Goal: Feedback & Contribution: Contribute content

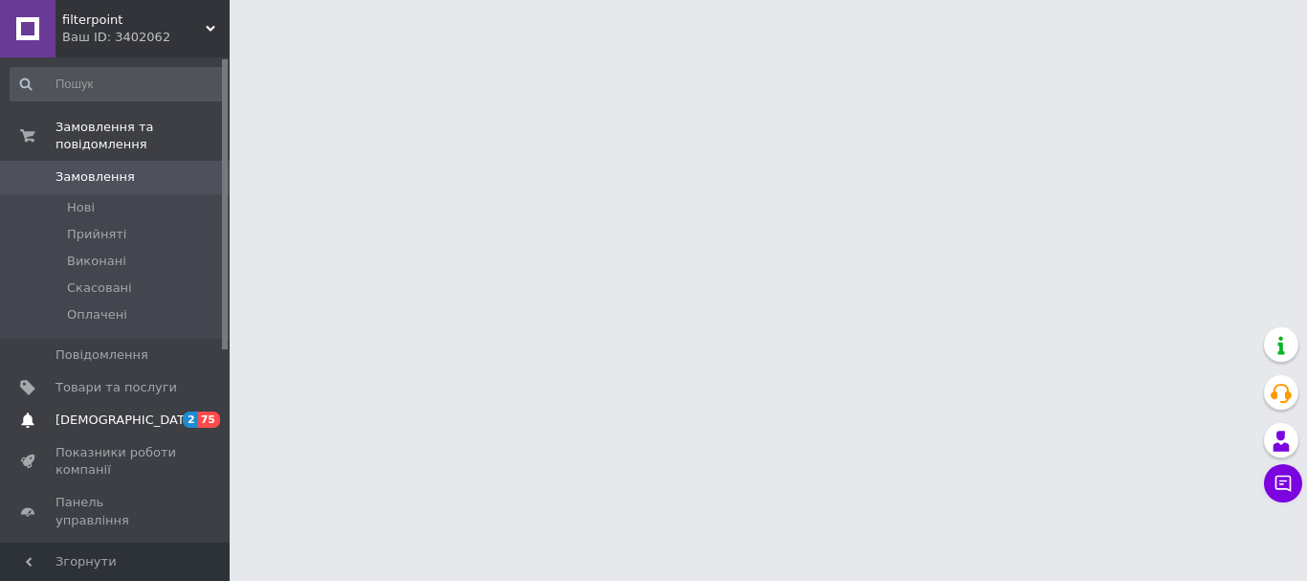
click at [113, 411] on span "[DEMOGRAPHIC_DATA]" at bounding box center [126, 419] width 142 height 17
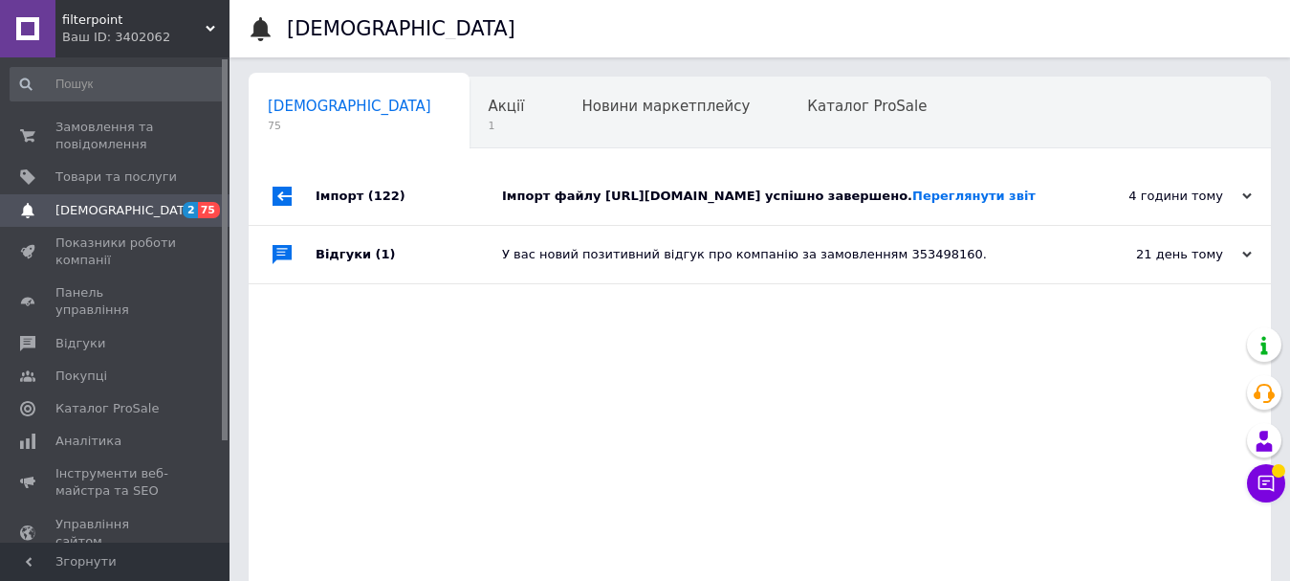
click at [458, 150] on div "Навчання та заходи 1" at bounding box center [353, 186] width 209 height 73
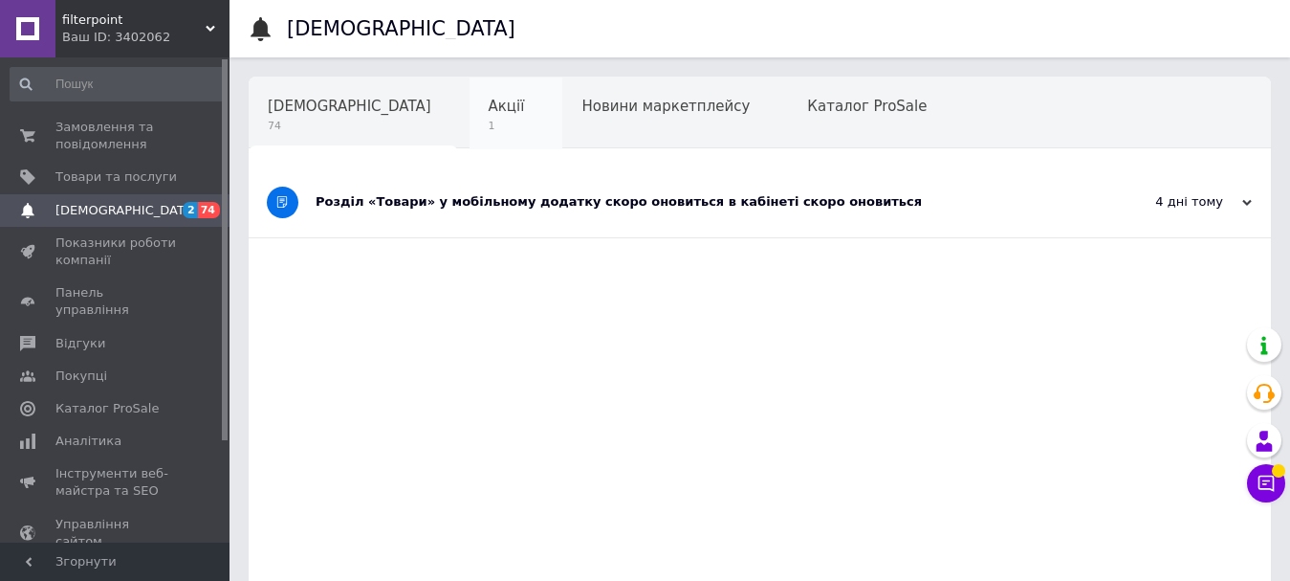
click at [470, 122] on div "Акції 1" at bounding box center [517, 113] width 94 height 73
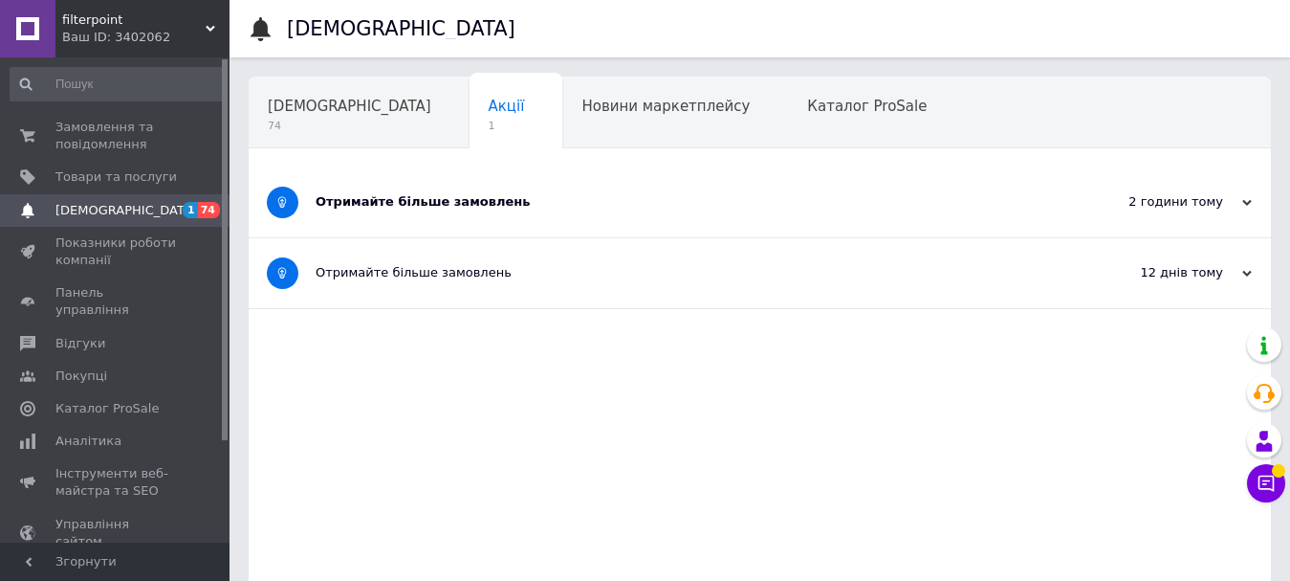
click at [759, 198] on div "Отримайте більше замовлень" at bounding box center [688, 201] width 745 height 17
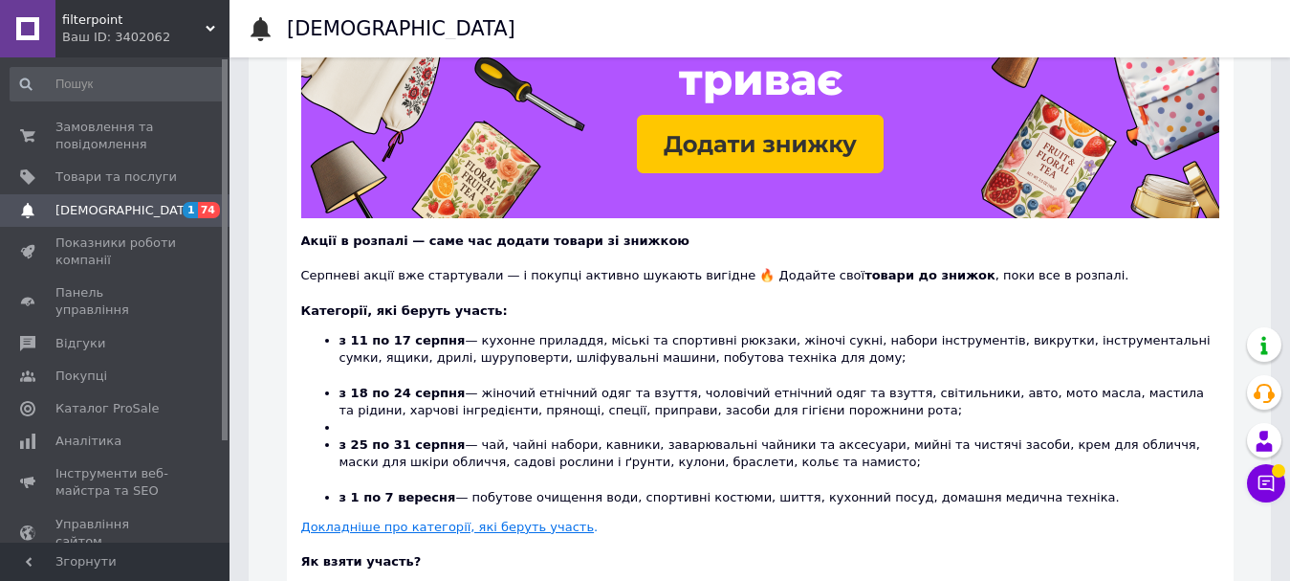
scroll to position [191, 0]
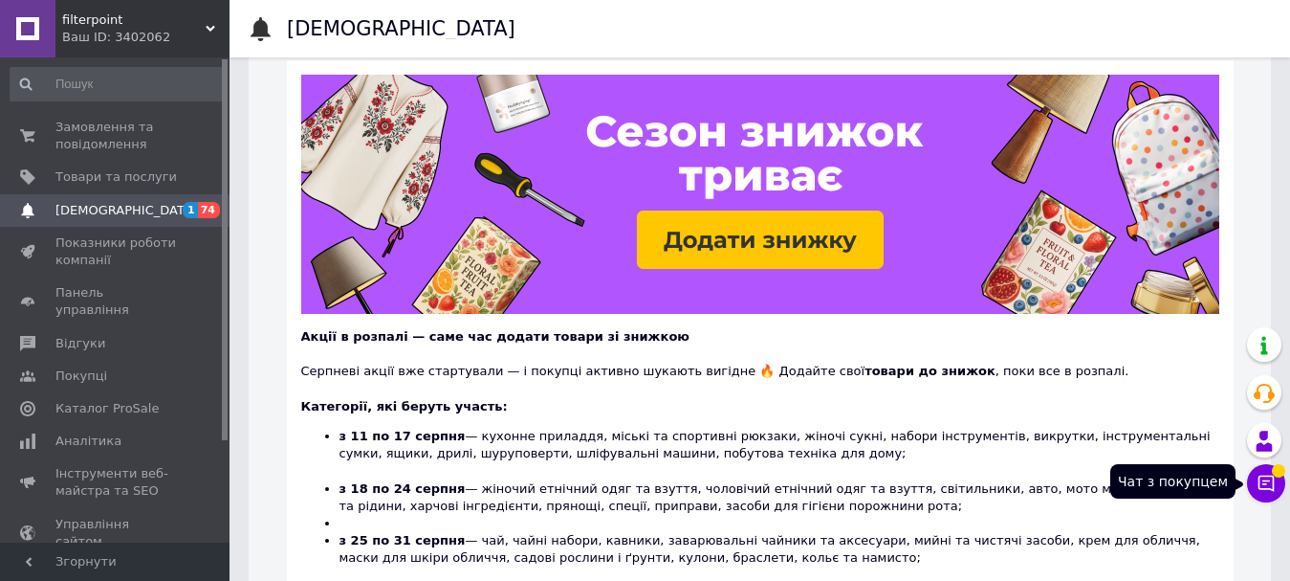
click at [1278, 481] on button "Чат з покупцем" at bounding box center [1266, 483] width 38 height 38
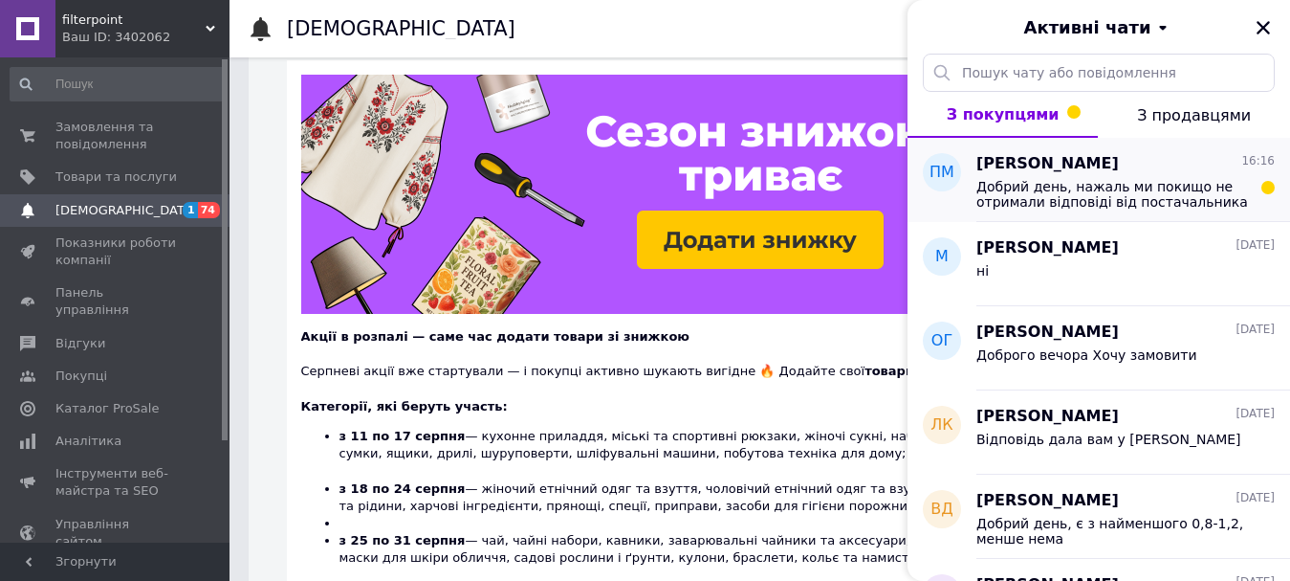
click at [1182, 193] on span "Добрий день, нажаль ми покищо не отримали відповіді від постачальника" at bounding box center [1113, 194] width 272 height 31
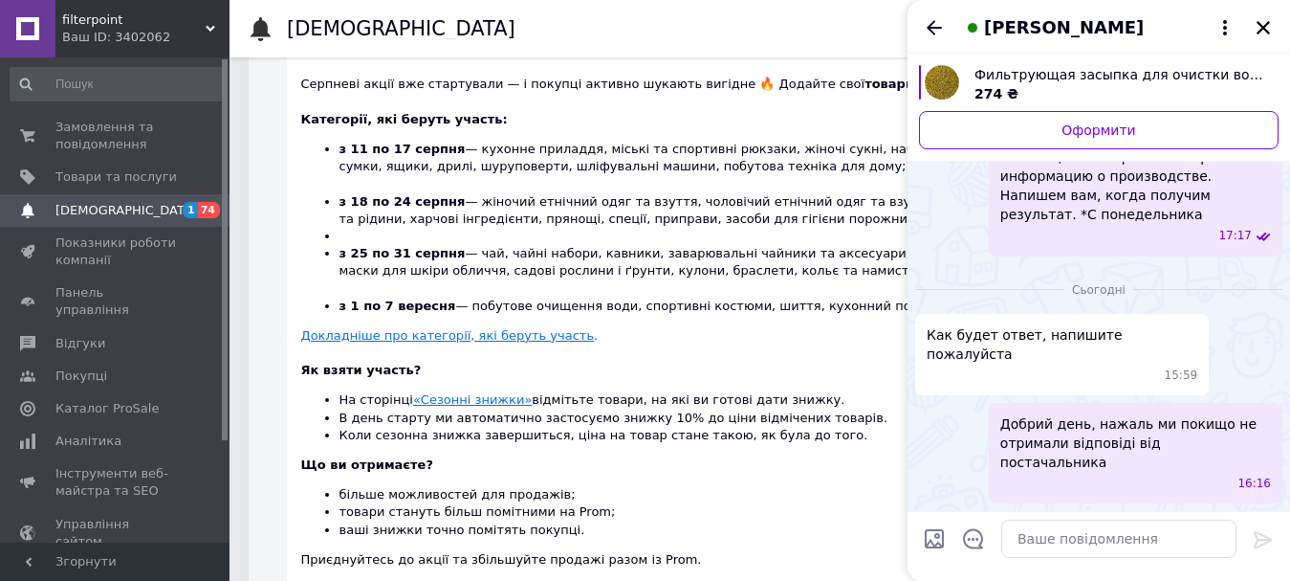
scroll to position [377, 0]
click at [1266, 31] on icon "Закрити" at bounding box center [1263, 27] width 13 height 13
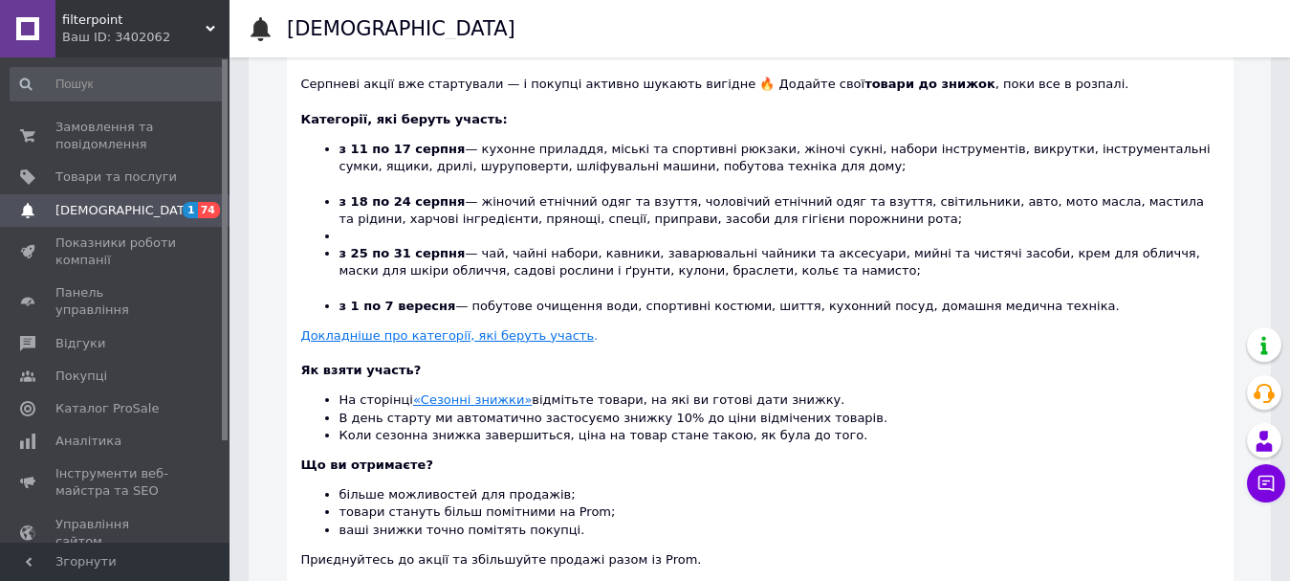
scroll to position [129, 0]
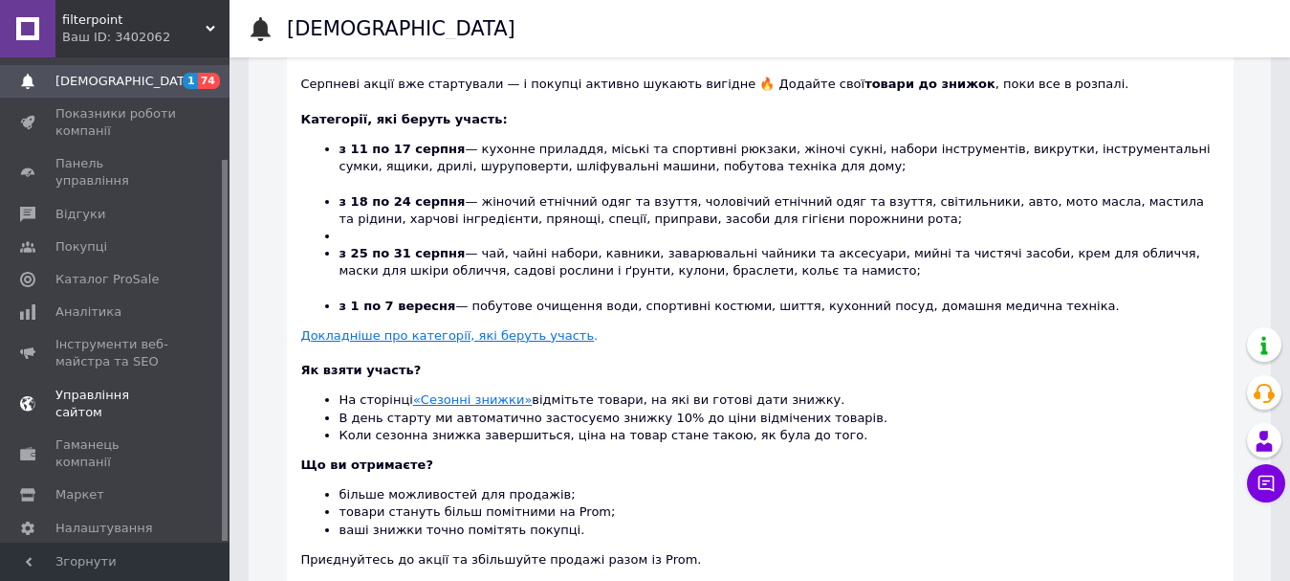
click at [154, 386] on span "Управління сайтом" at bounding box center [115, 403] width 121 height 34
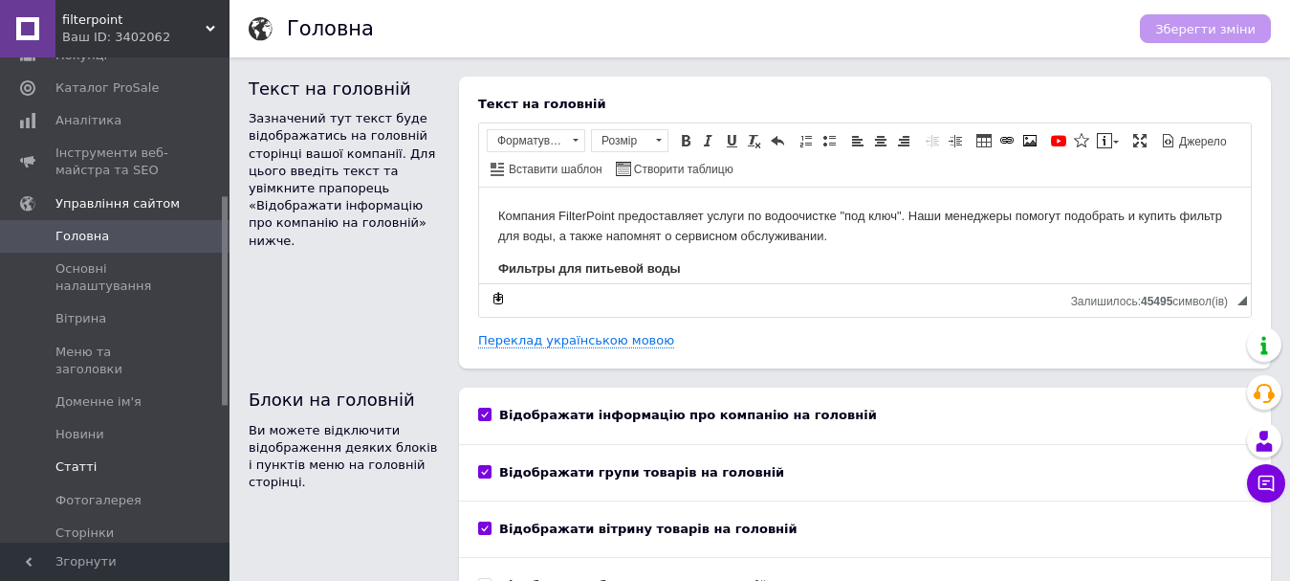
click at [109, 458] on span "Статті" at bounding box center [115, 466] width 121 height 17
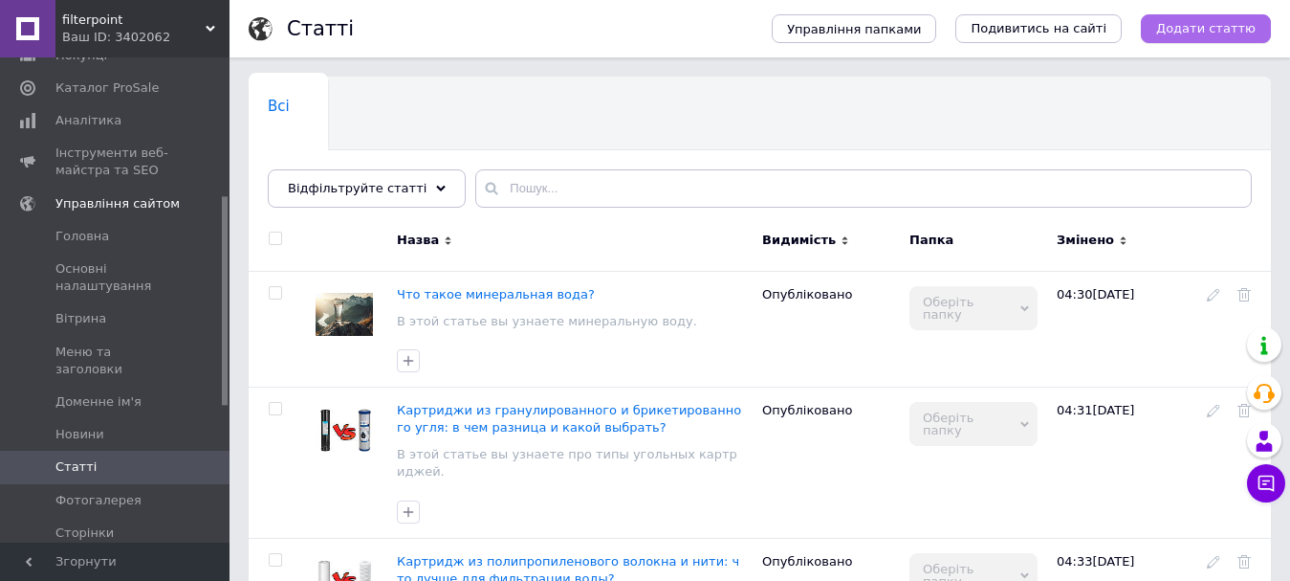
click at [1180, 33] on span "Додати статтю" at bounding box center [1205, 28] width 99 height 17
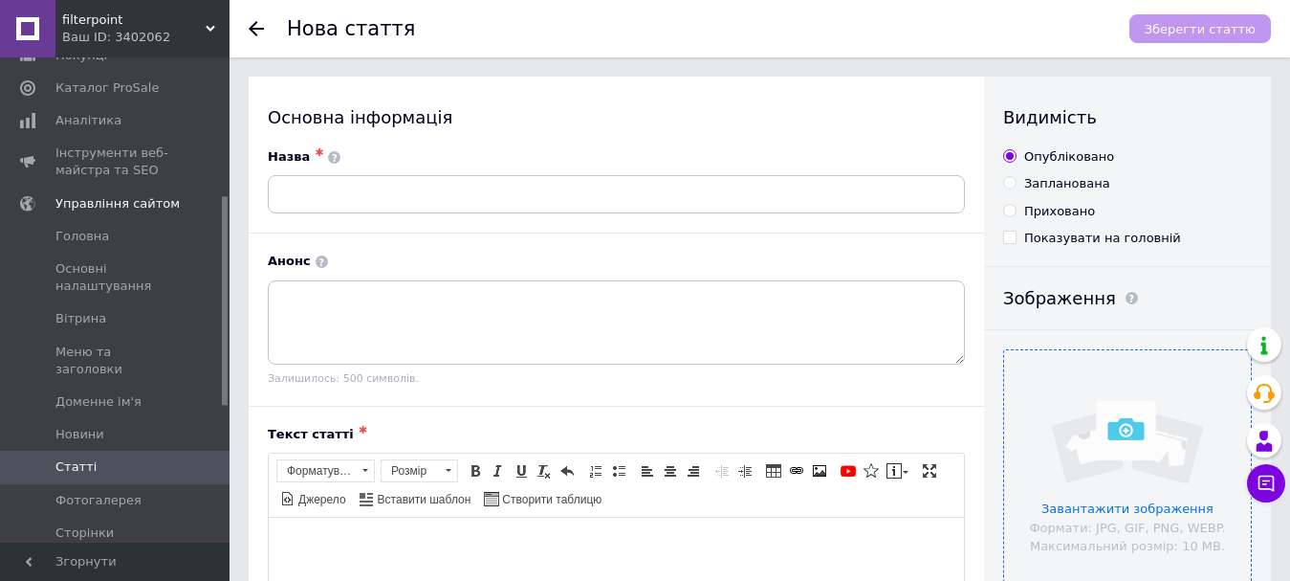
click at [1099, 447] on input "file" at bounding box center [1127, 473] width 247 height 247
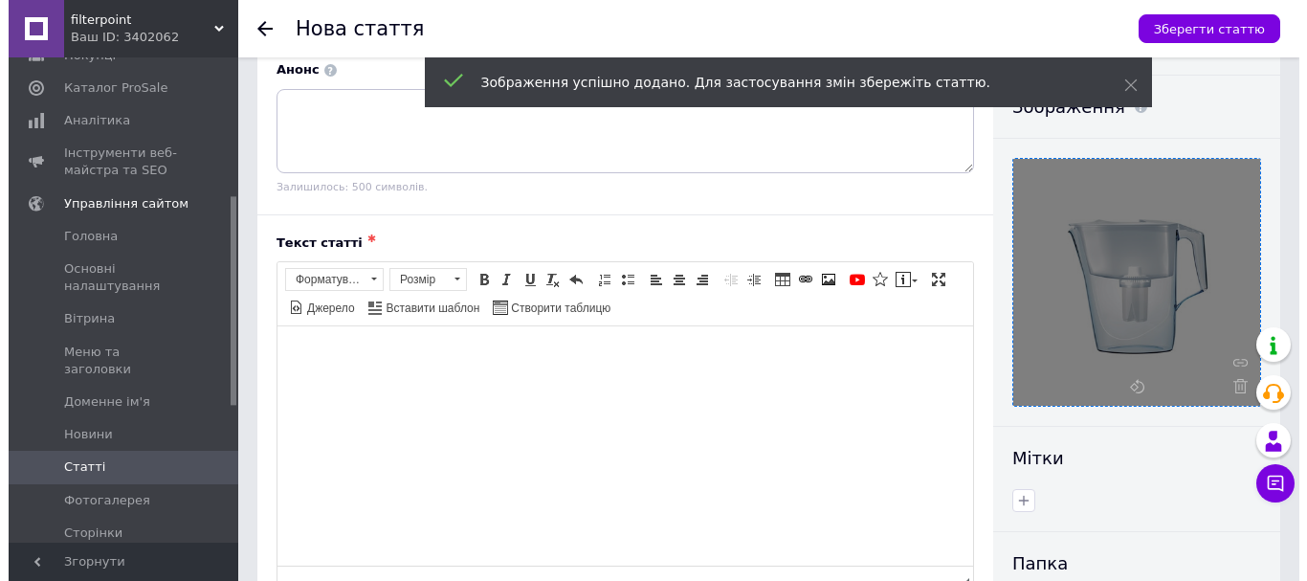
scroll to position [574, 0]
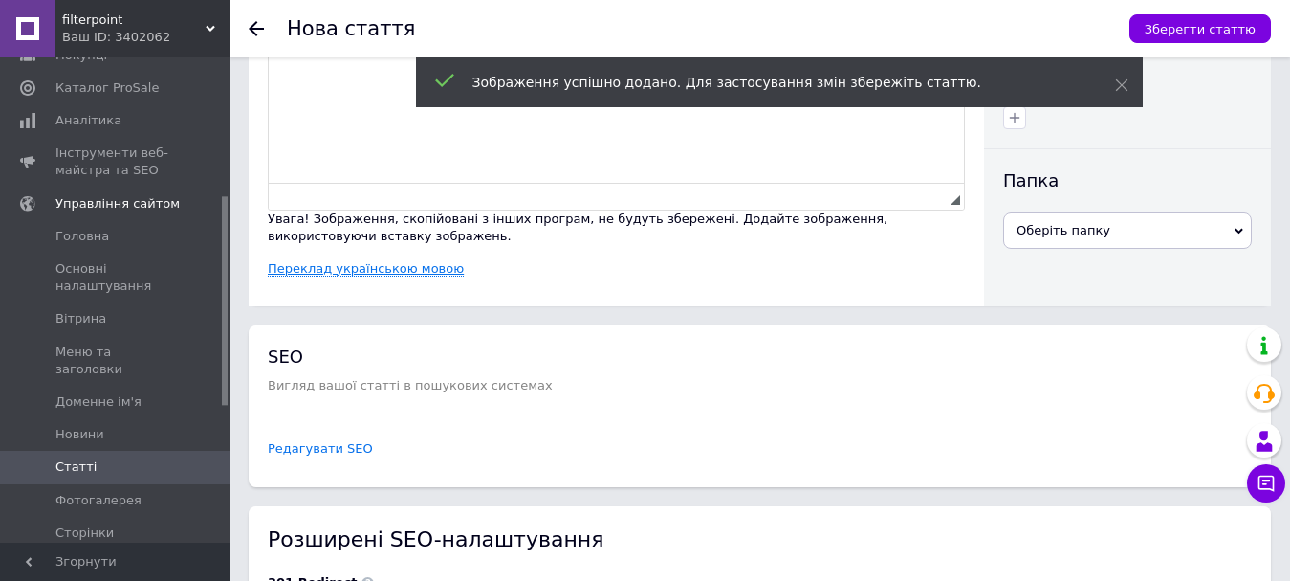
click at [372, 271] on link "Переклад українською мовою" at bounding box center [366, 268] width 196 height 15
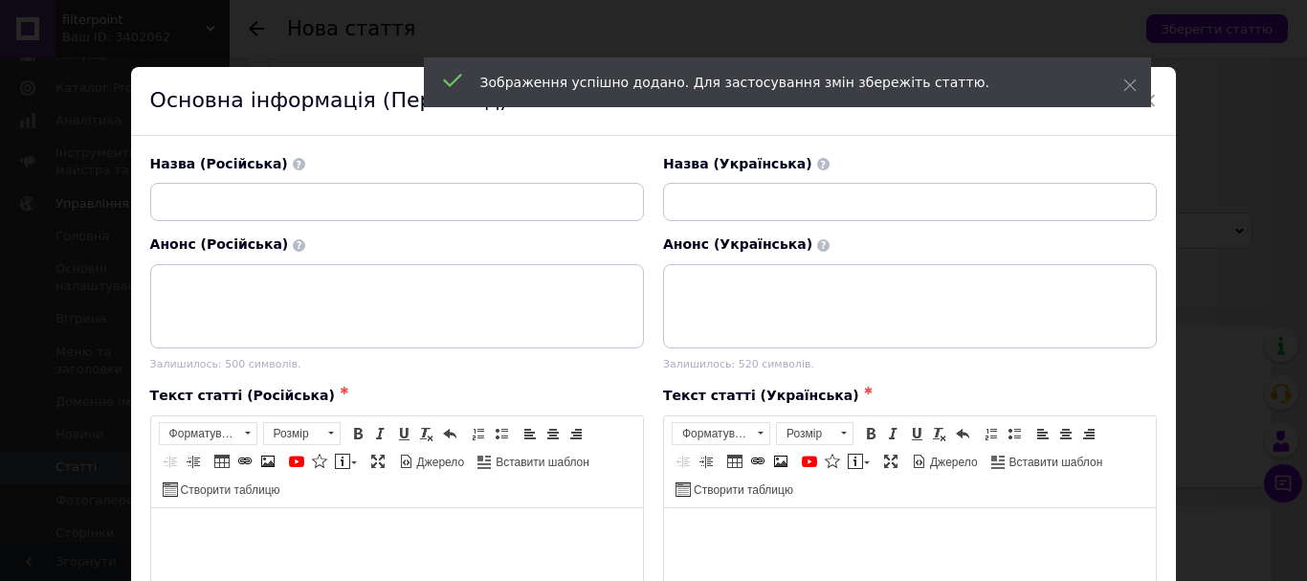
scroll to position [0, 0]
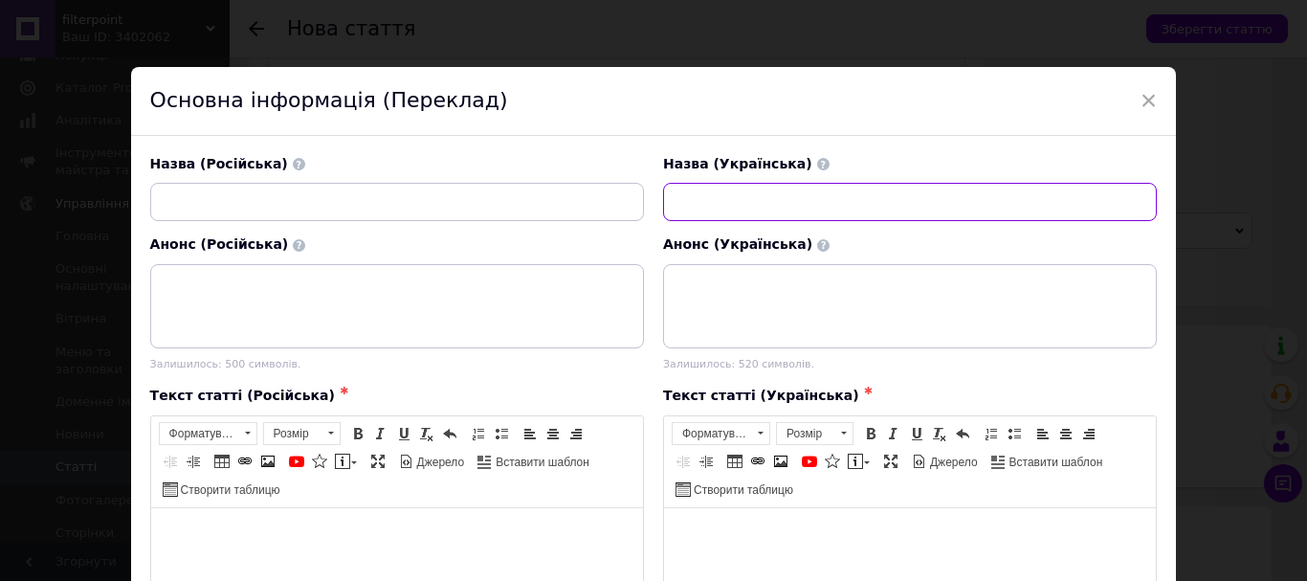
click at [736, 211] on input "text" at bounding box center [910, 202] width 494 height 38
paste input "[PERSON_NAME] використання фільтра-глечика?"
type input "[PERSON_NAME] використання фільтра-глечика?"
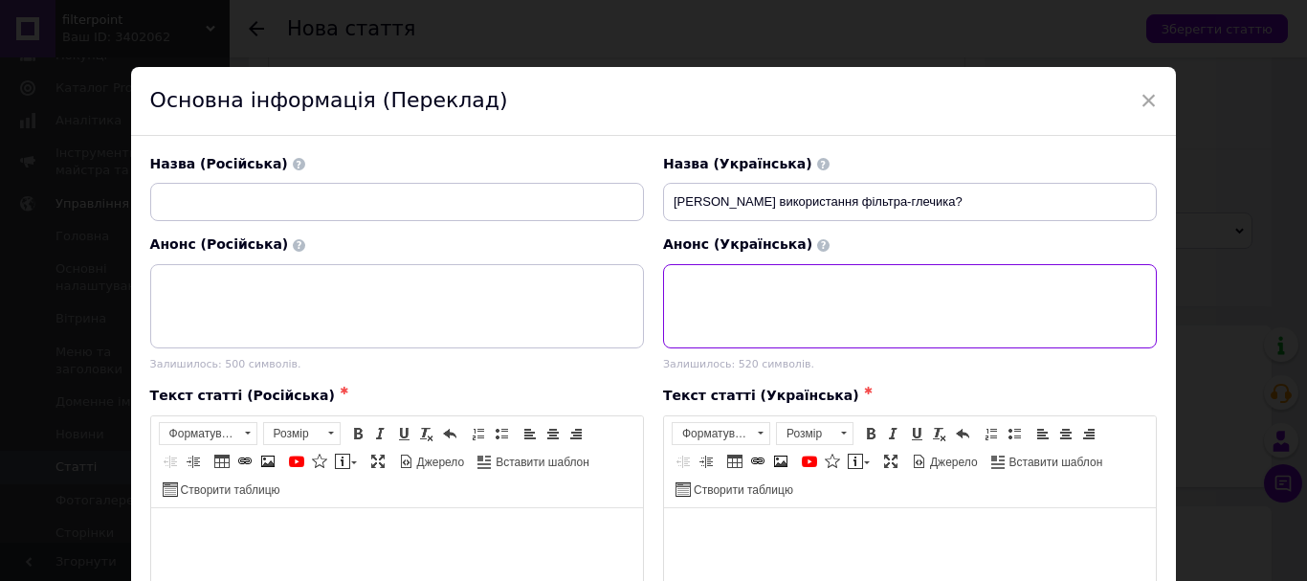
click at [757, 314] on textarea at bounding box center [910, 306] width 494 height 84
paste textarea "У цій статті ви дізнаєтесь про мінуси фільтра-глечика."
type textarea "У цій статті ви дізнаєтесь про мінуси фільтра-глечика."
click at [936, 471] on span "Джерело" at bounding box center [952, 462] width 51 height 16
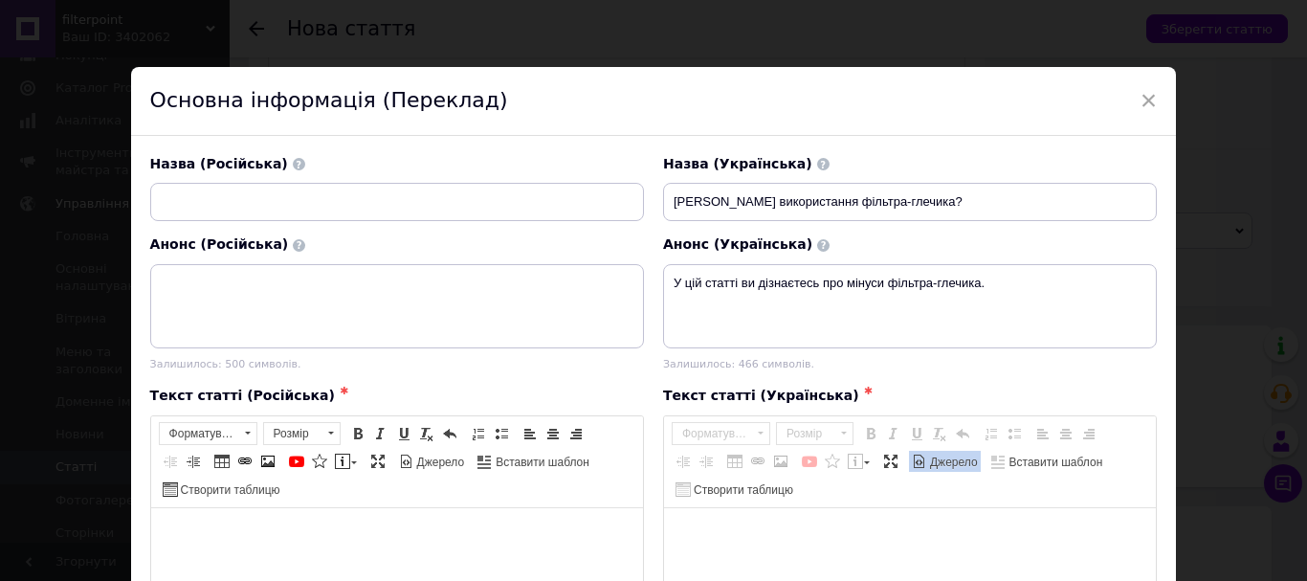
paste textarea "<l3>Ipsumdol sitam consectetura elitsed-doeiusm</t3> <in> Utlabor-etdolor m ali…"
type textarea "<l3>Ipsumdol sitam consectetura elitsed-doeiusm</t3> <in> Utlabor-etdolor m ali…"
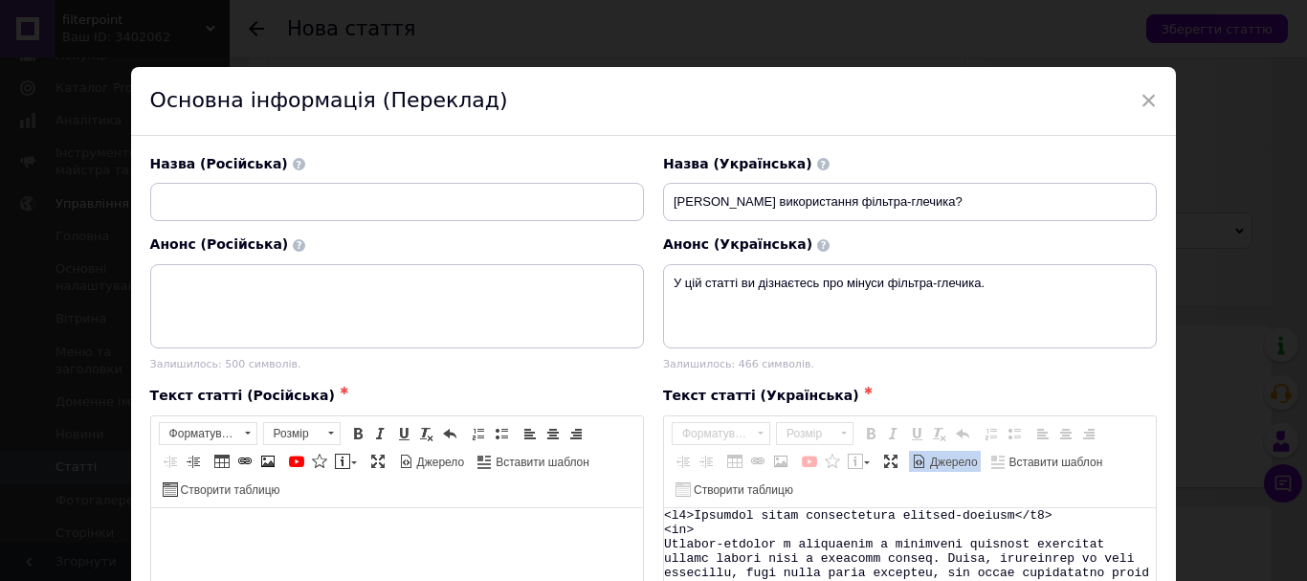
scroll to position [185, 0]
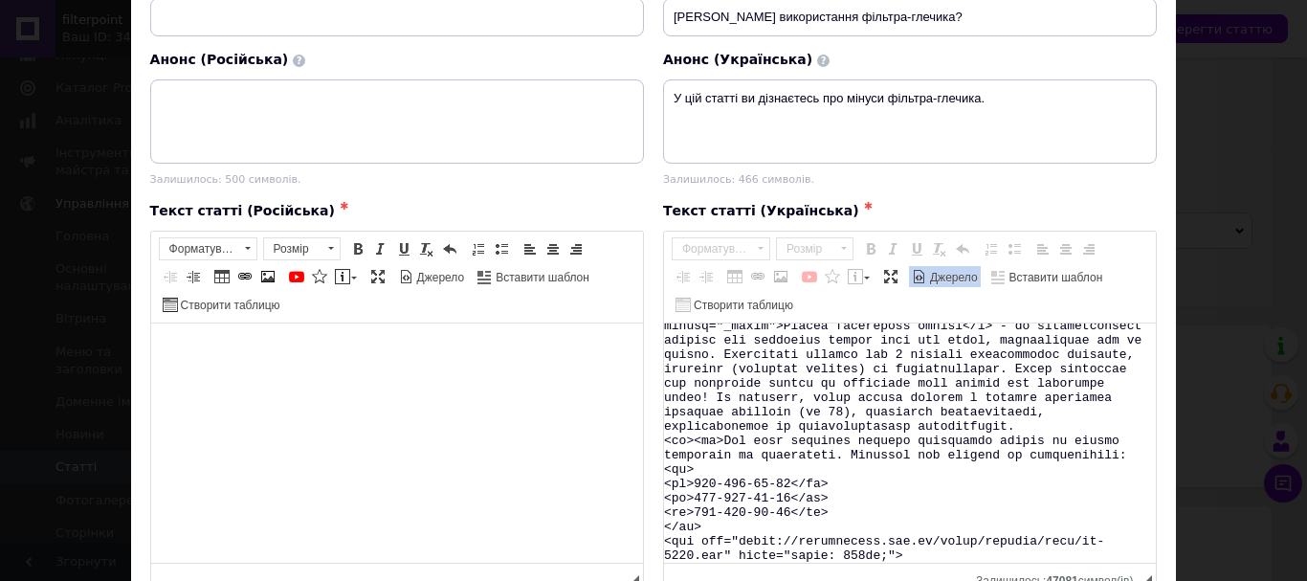
click at [945, 284] on link "Джерело" at bounding box center [945, 276] width 72 height 21
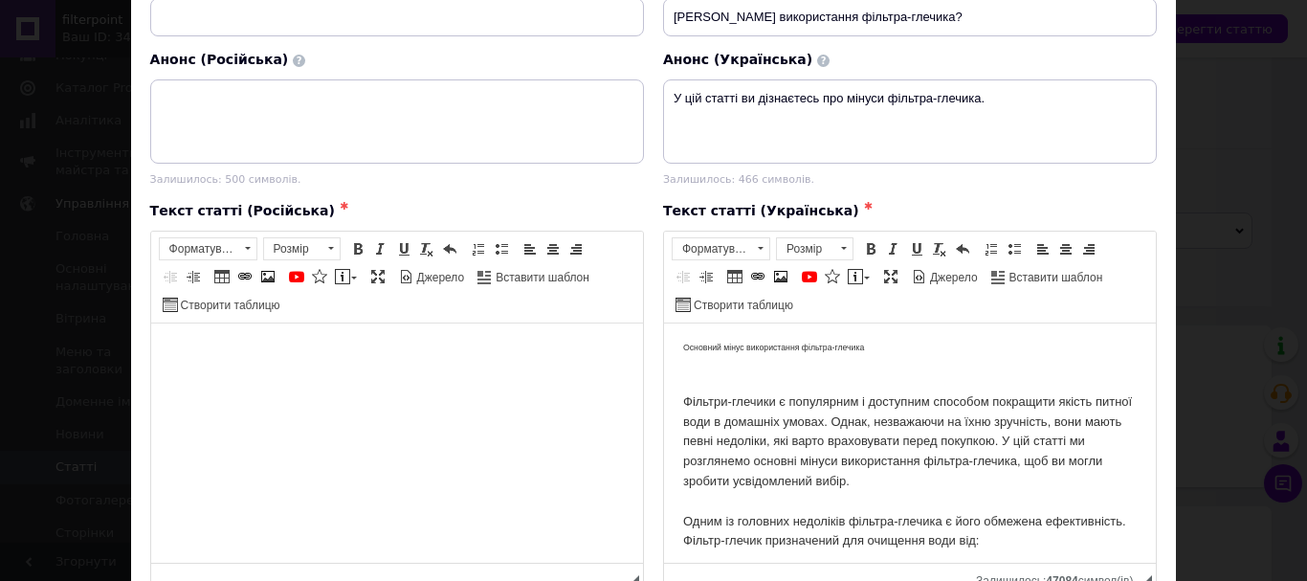
scroll to position [0, 0]
click at [334, 19] on input "text" at bounding box center [397, 17] width 494 height 38
paste input "Какие минусы использования фильтра-кувшина?"
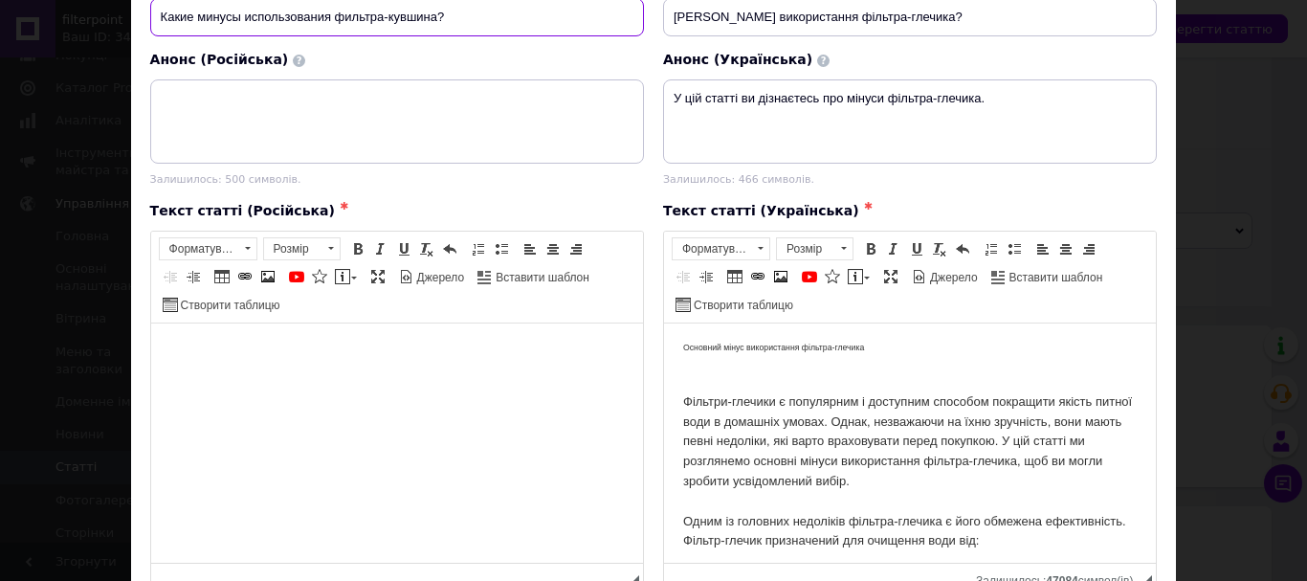
type input "Какие минусы использования фильтра-кувшина?"
click at [445, 169] on div at bounding box center [397, 124] width 494 height 90
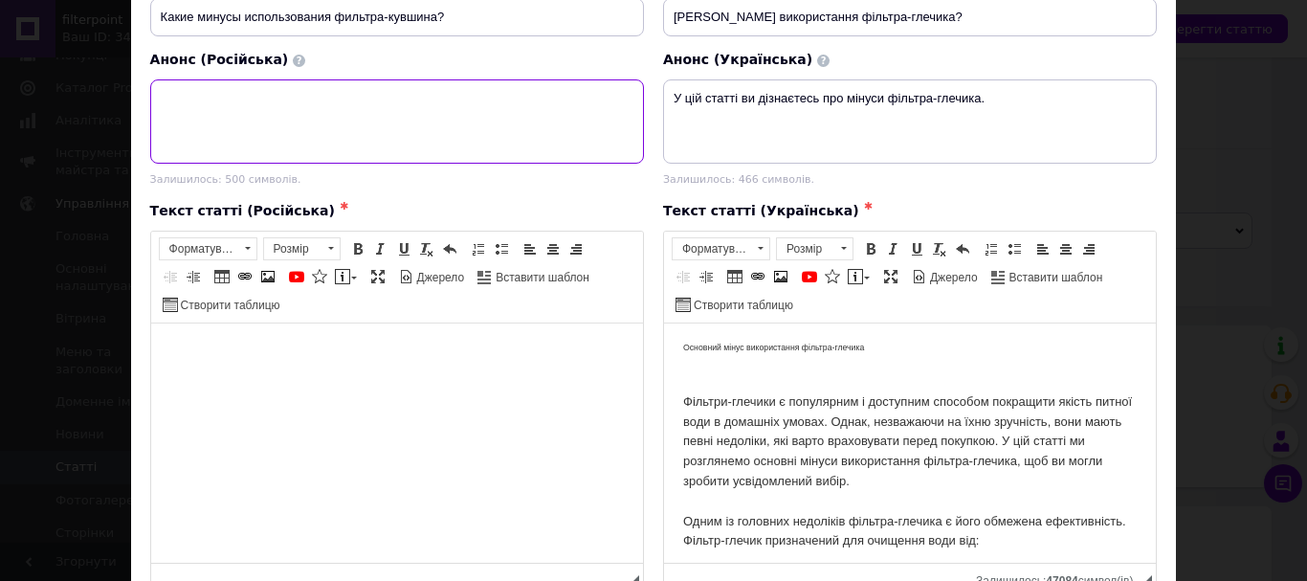
click at [443, 138] on textarea at bounding box center [397, 121] width 494 height 84
paste textarea "В этой статье вы узнаете о минусах фильтра-кувшина."
type textarea "В этой статье вы узнаете о минусах фильтра-кувшина."
click at [454, 286] on span "Джерело" at bounding box center [439, 278] width 51 height 16
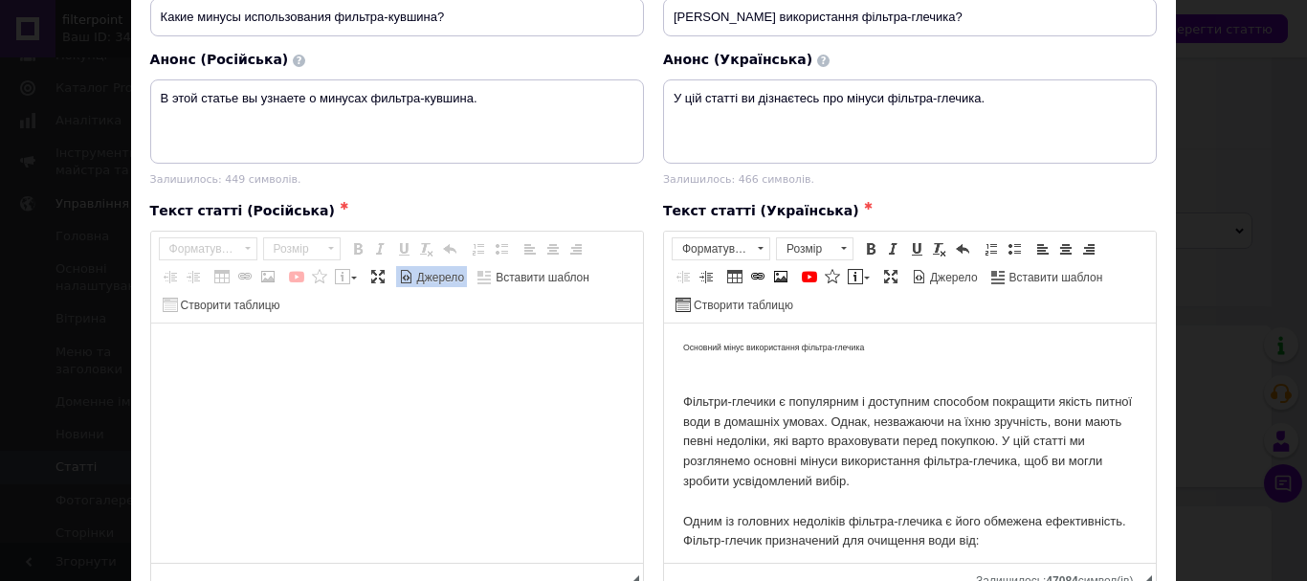
click at [412, 379] on textarea "Редактор, 16AA0553-B216-4F5A-BEA0-36454D345129" at bounding box center [397, 442] width 492 height 239
paste textarea "<l8>Ipsumdol sitam consecteturad elitsed-doeiusm</t4> <in> Utlabor-etdolor magn…"
type textarea "<l8>Ipsumdol sitam consecteturad elitsed-doeiusm</t4> <in> Utlabor-etdolor magn…"
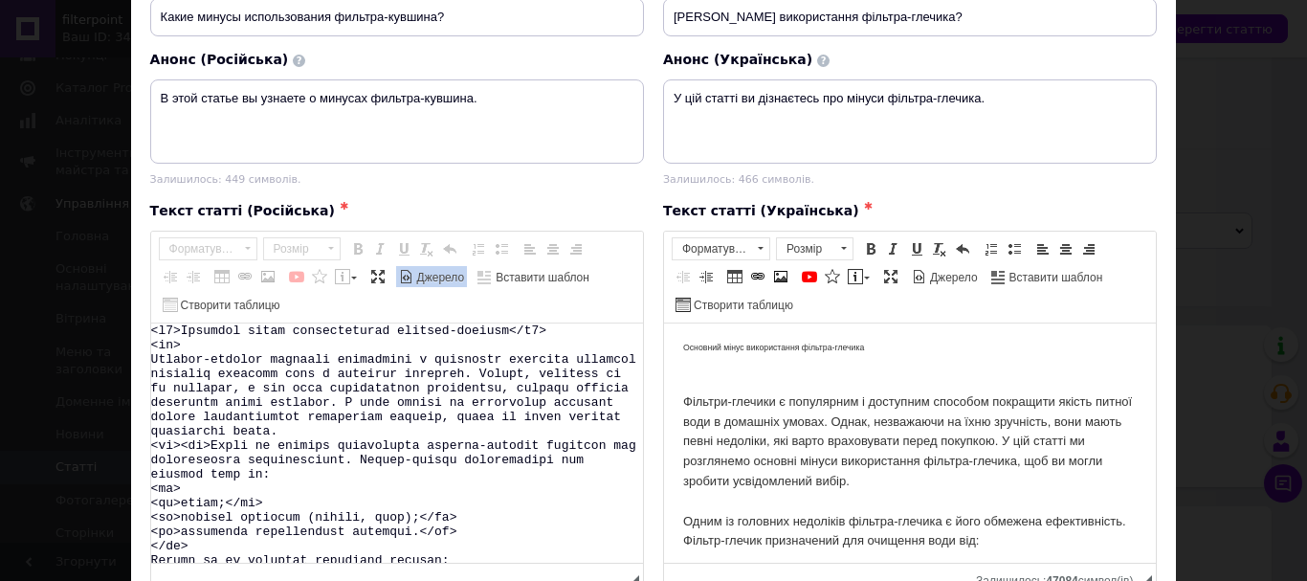
scroll to position [1808, 0]
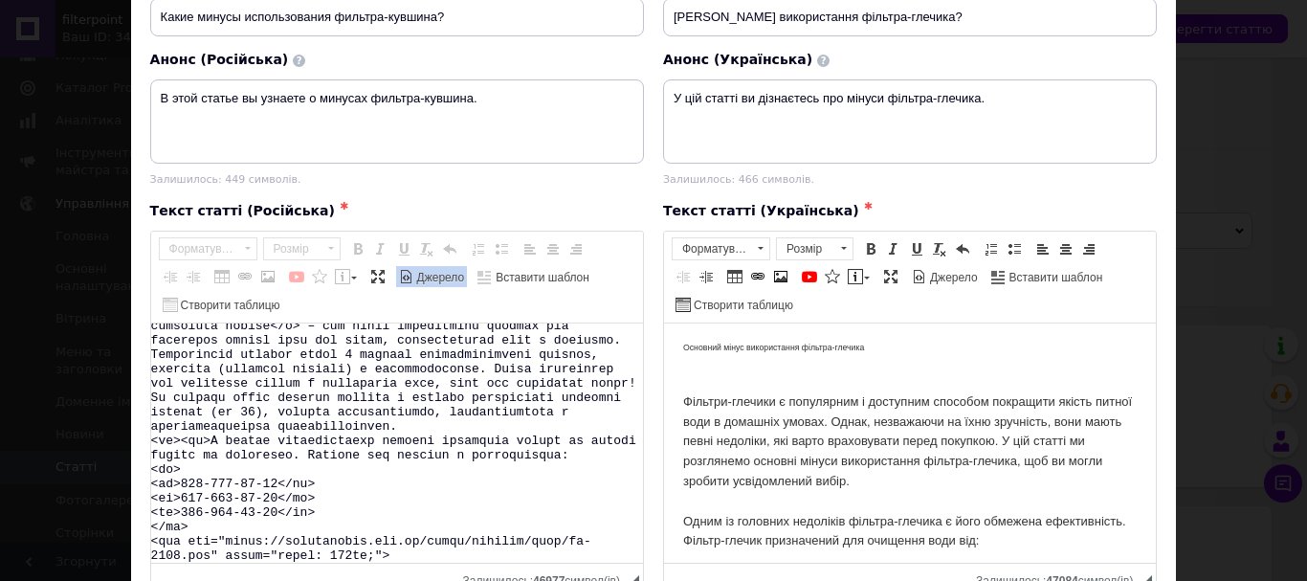
click at [430, 286] on span "Джерело" at bounding box center [439, 278] width 51 height 16
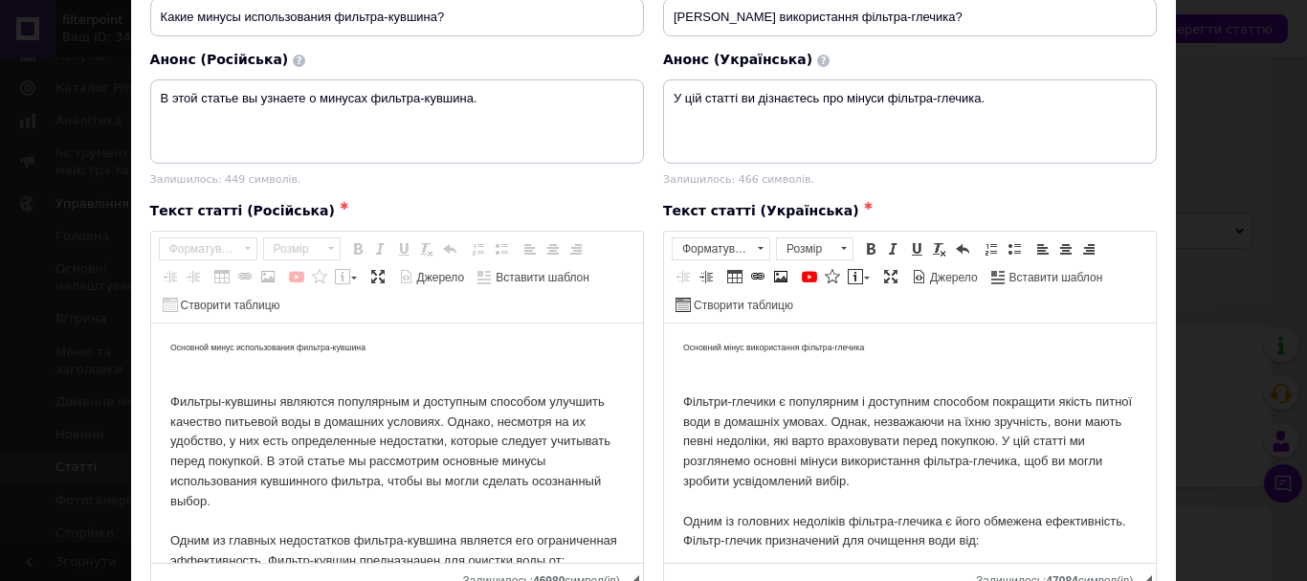
scroll to position [0, 0]
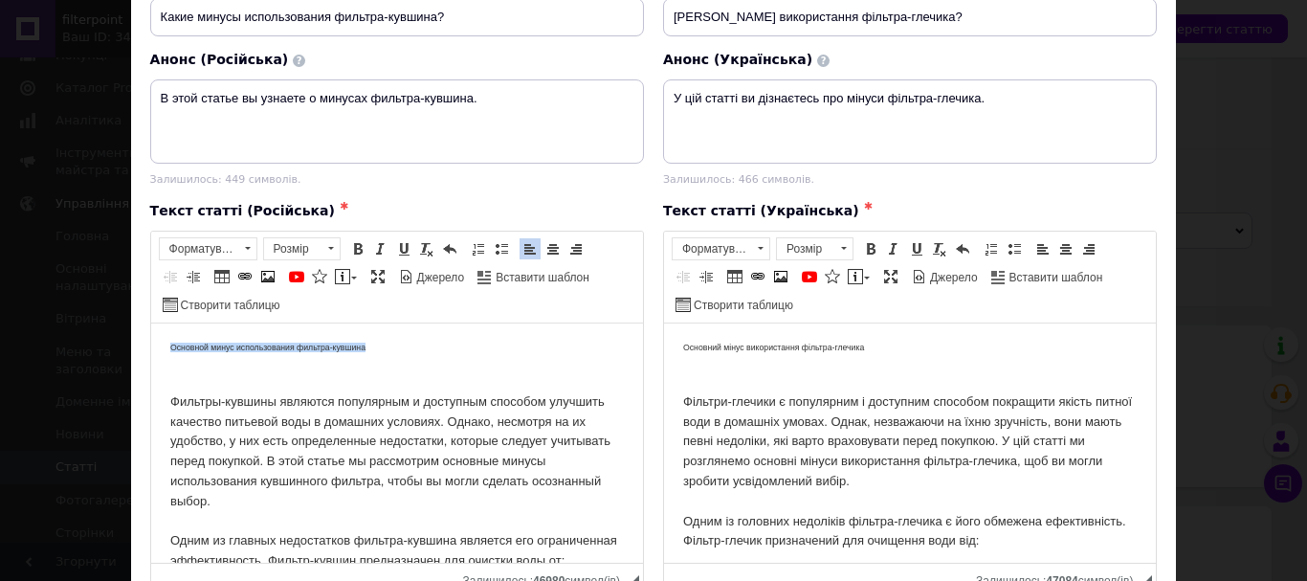
drag, startPoint x: 335, startPoint y: 347, endPoint x: 155, endPoint y: 340, distance: 180.0
click at [243, 259] on span at bounding box center [247, 248] width 18 height 21
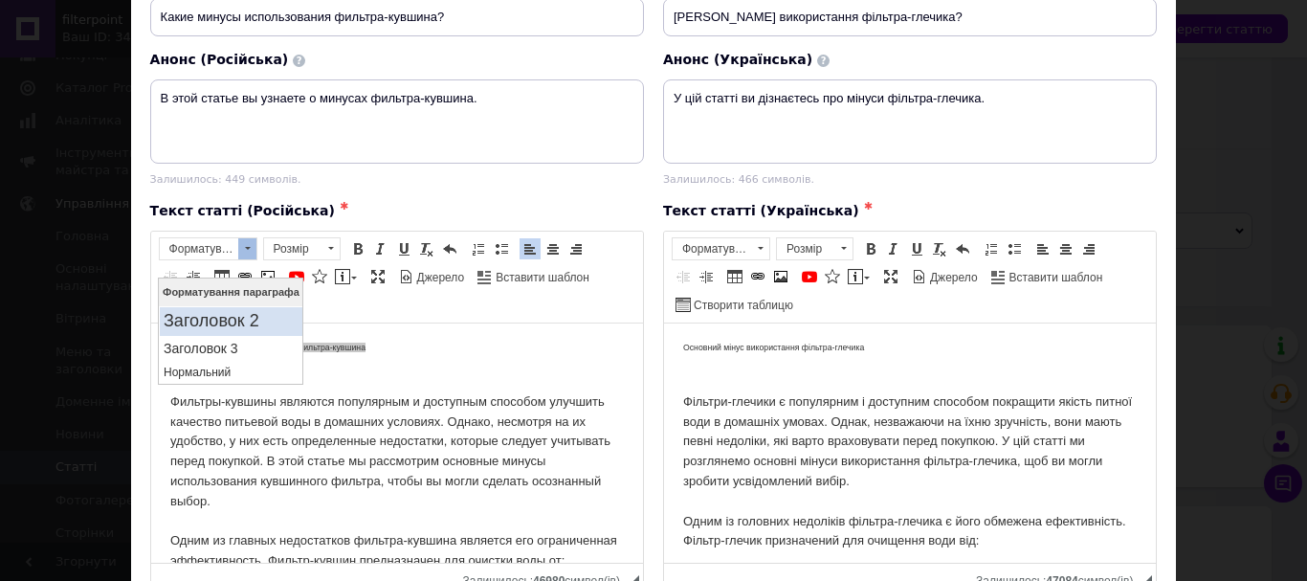
click at [241, 315] on h2 "Заголовок 2" at bounding box center [231, 321] width 135 height 21
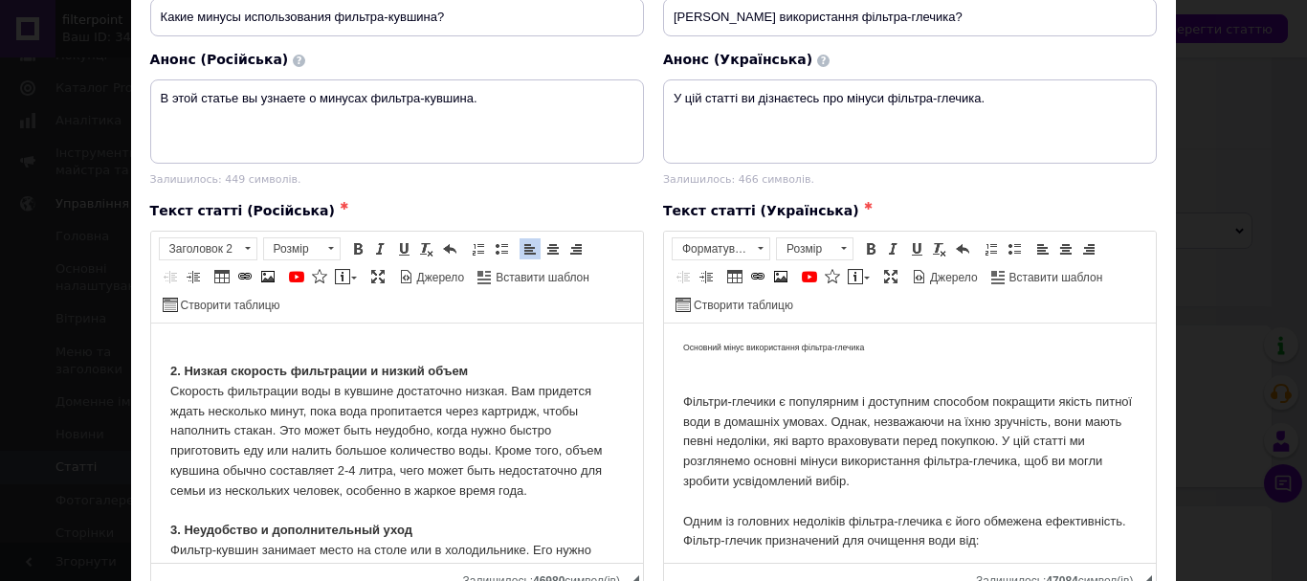
scroll to position [957, 0]
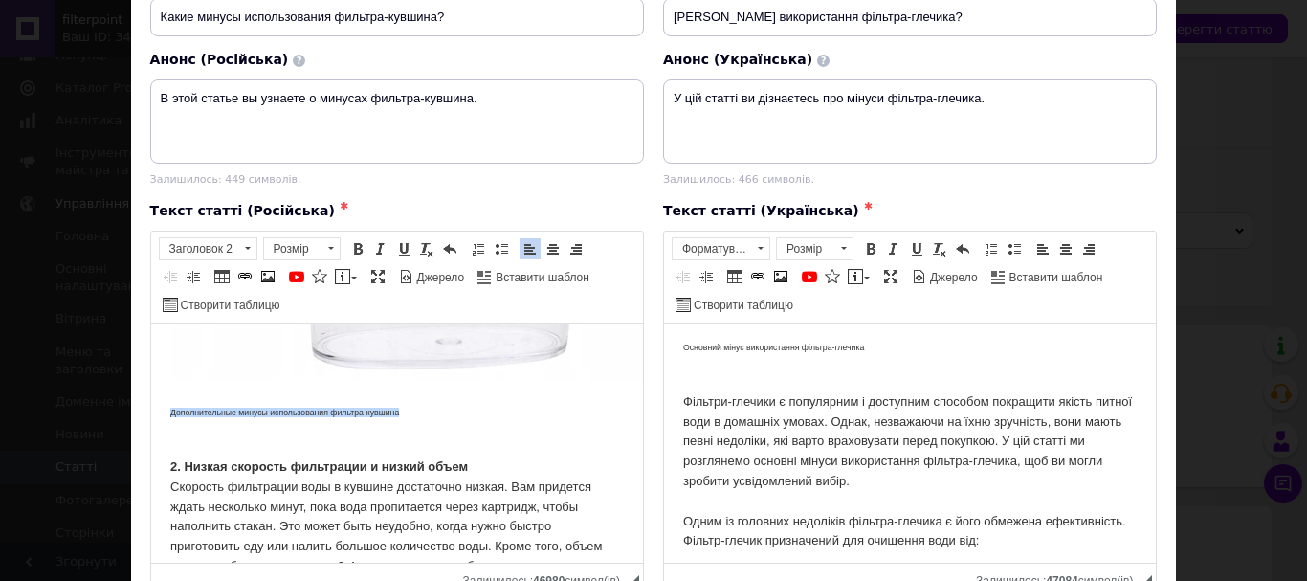
drag, startPoint x: 400, startPoint y: 456, endPoint x: 153, endPoint y: 455, distance: 246.8
click at [245, 250] on span at bounding box center [248, 248] width 6 height 3
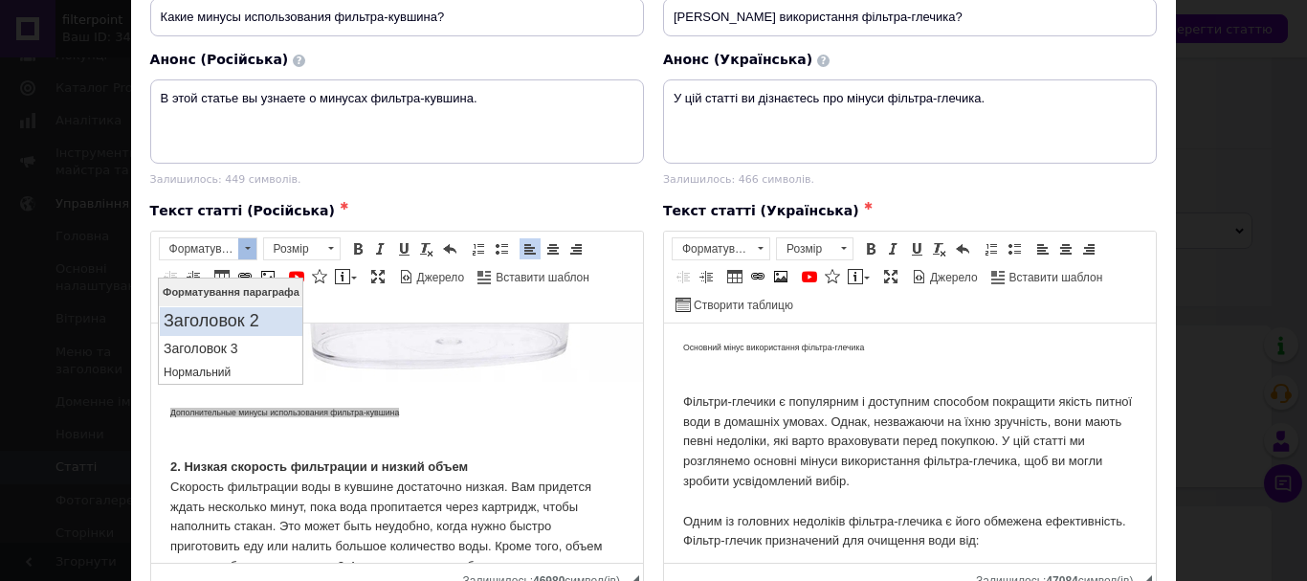
click at [235, 321] on h2 "Заголовок 2" at bounding box center [231, 321] width 135 height 21
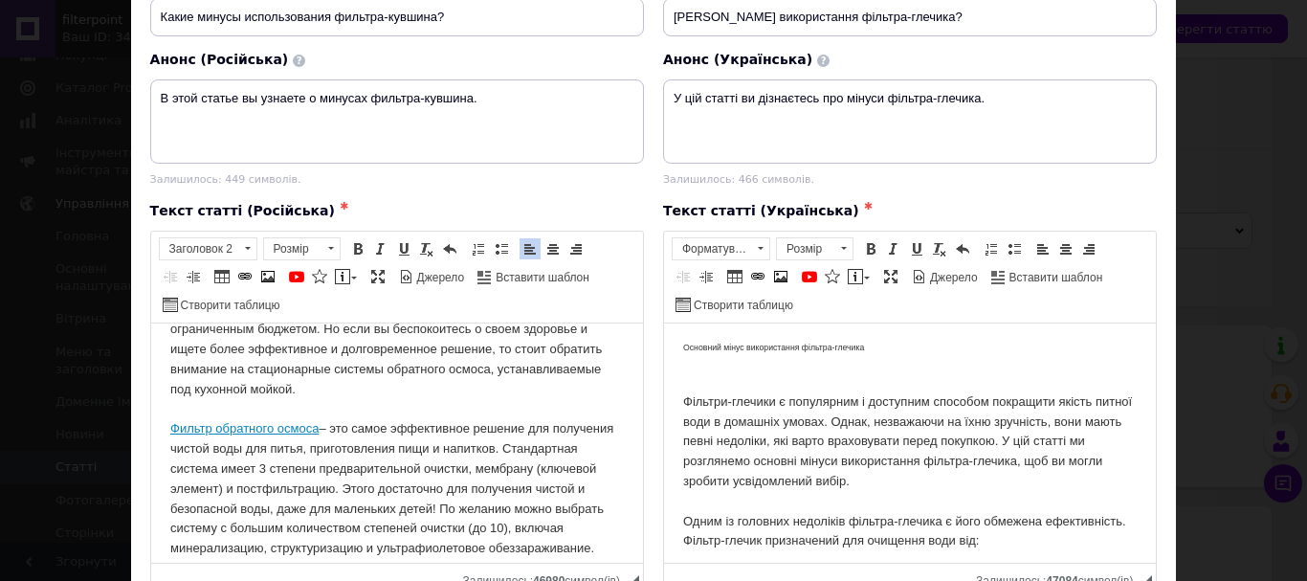
scroll to position [2009, 0]
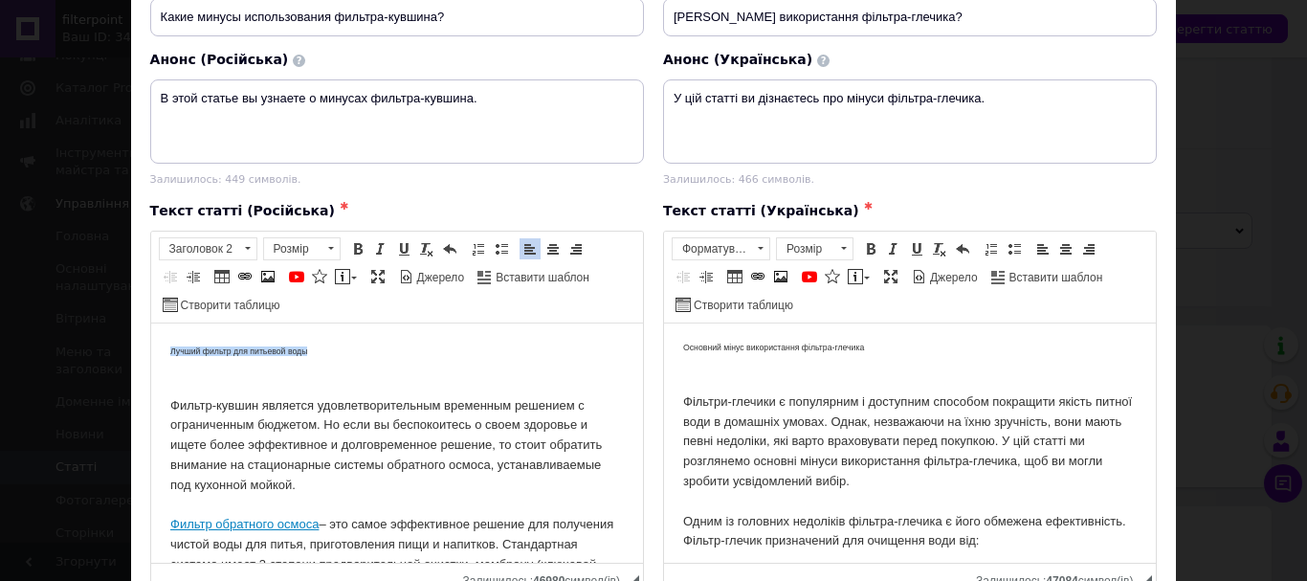
drag, startPoint x: 297, startPoint y: 428, endPoint x: 183, endPoint y: 388, distance: 120.4
click at [248, 250] on span at bounding box center [248, 248] width 6 height 3
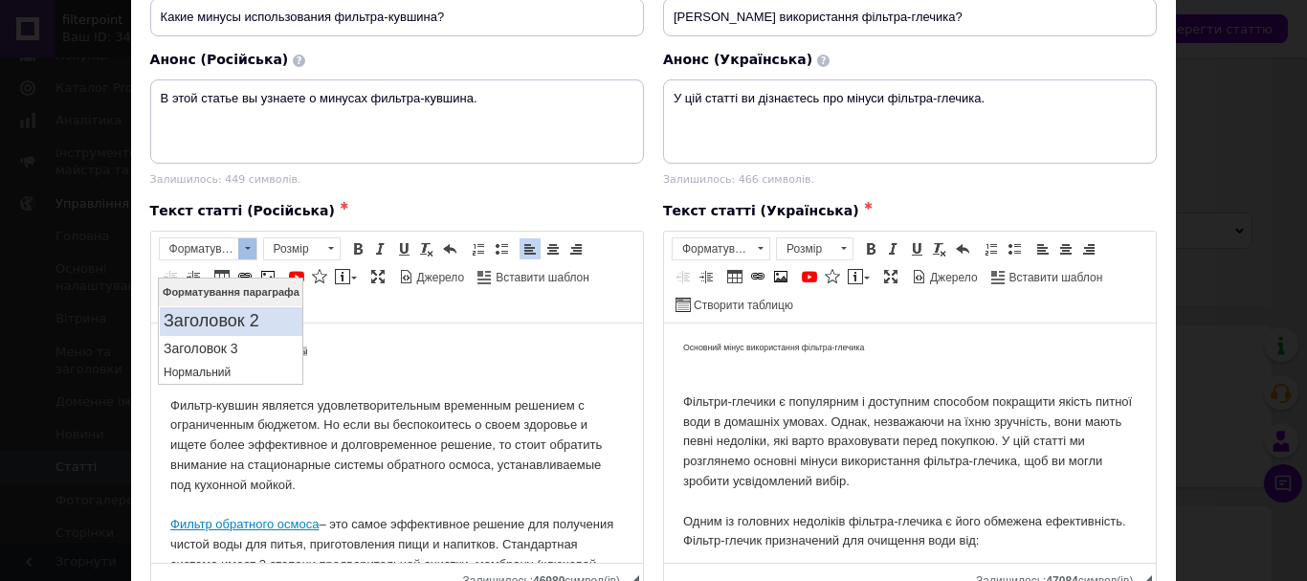
click at [234, 318] on h2 "Заголовок 2" at bounding box center [231, 321] width 135 height 21
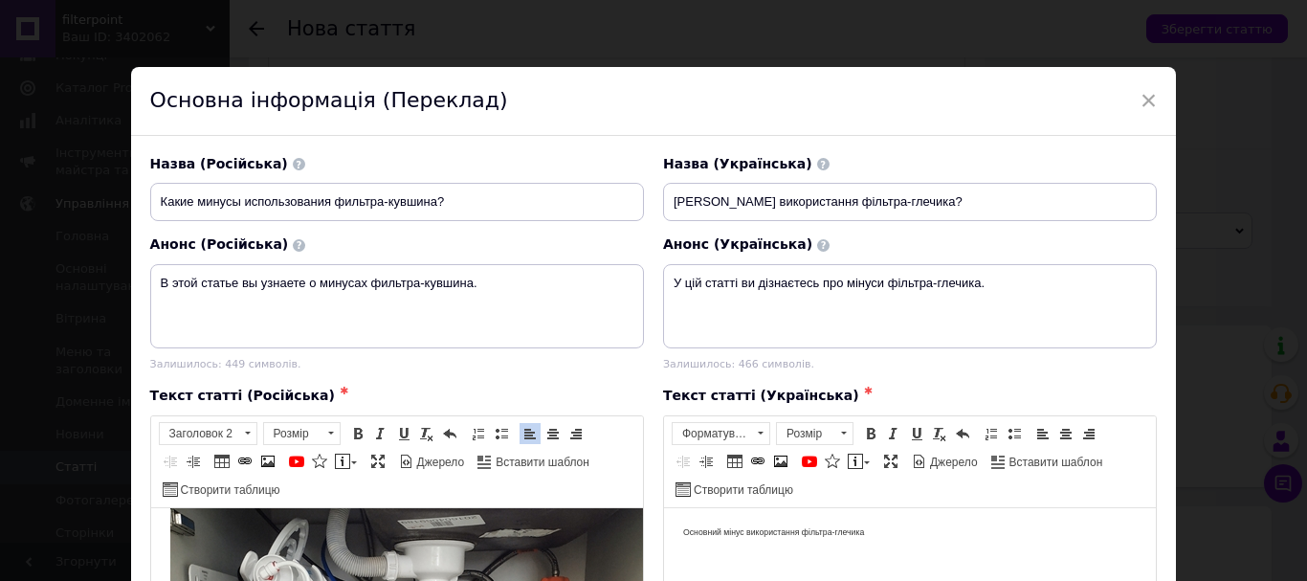
scroll to position [191, 0]
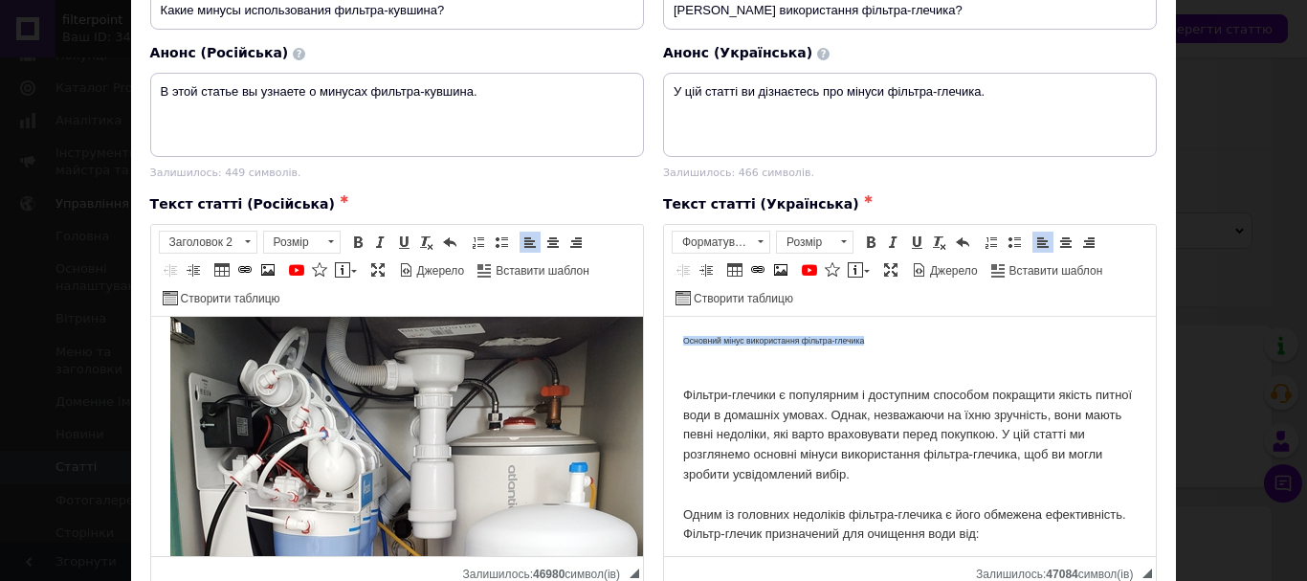
drag, startPoint x: 879, startPoint y: 336, endPoint x: 653, endPoint y: 335, distance: 225.7
click at [756, 253] on span at bounding box center [760, 241] width 18 height 21
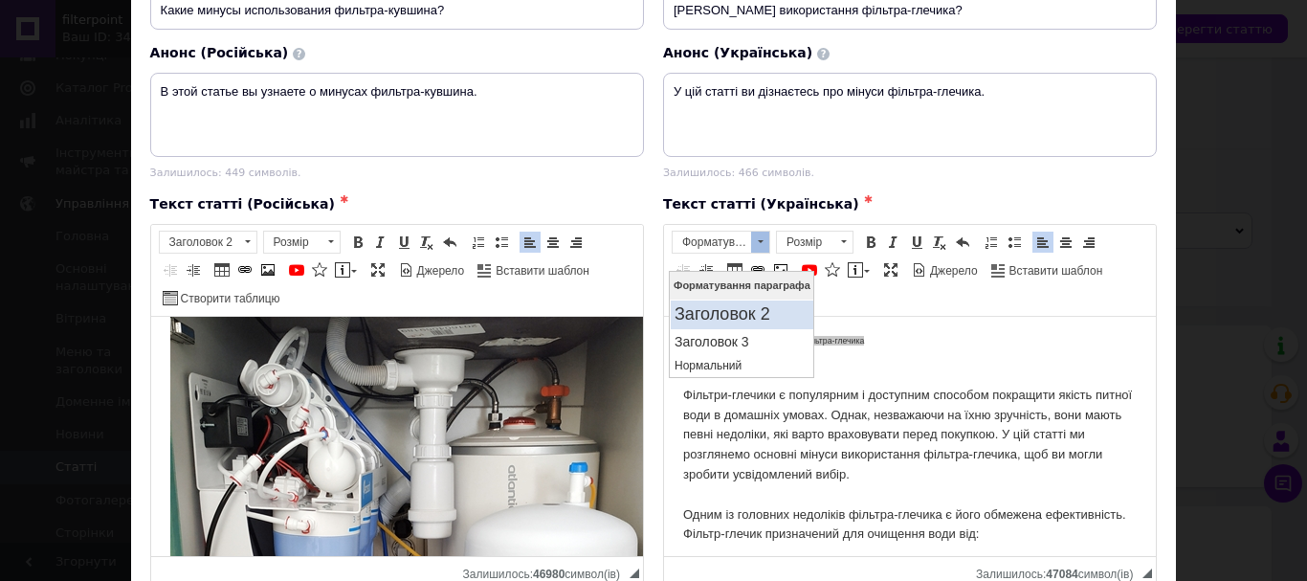
click at [746, 311] on h2 "Заголовок 2" at bounding box center [741, 314] width 135 height 21
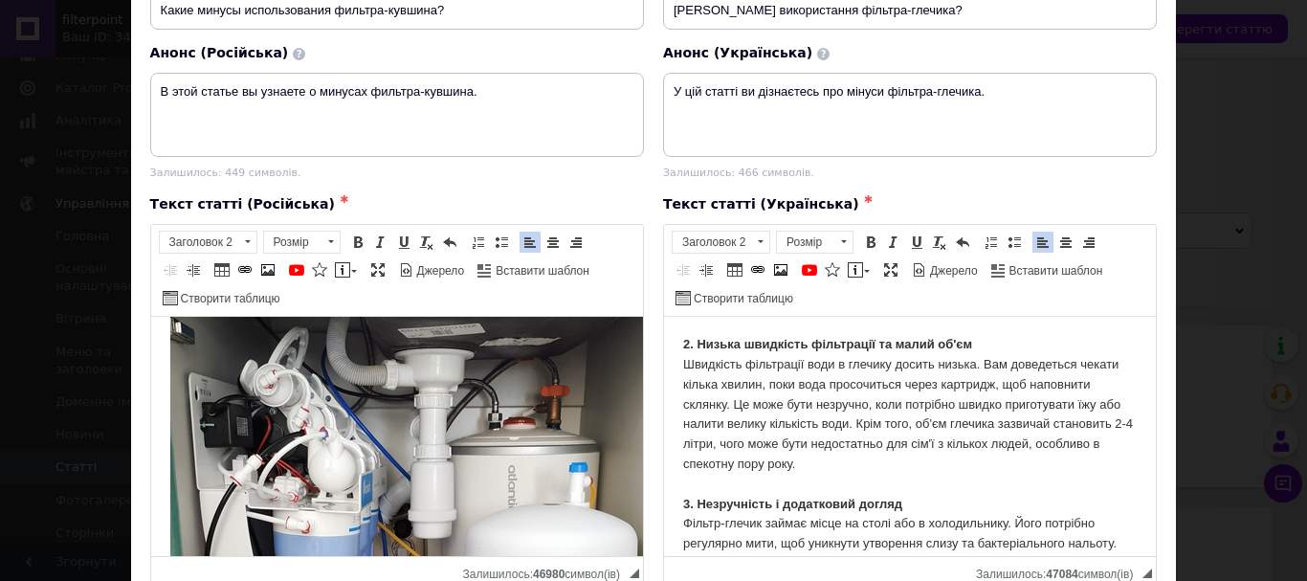
scroll to position [957, 0]
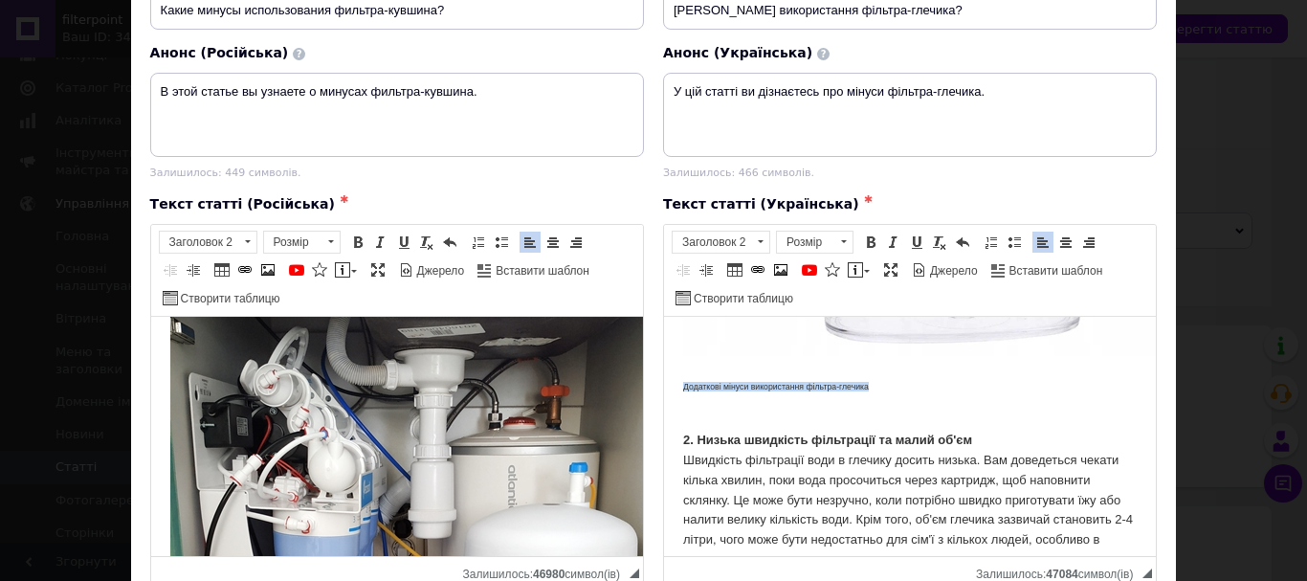
drag, startPoint x: 876, startPoint y: 389, endPoint x: 676, endPoint y: 382, distance: 200.1
click at [757, 253] on span at bounding box center [760, 241] width 18 height 21
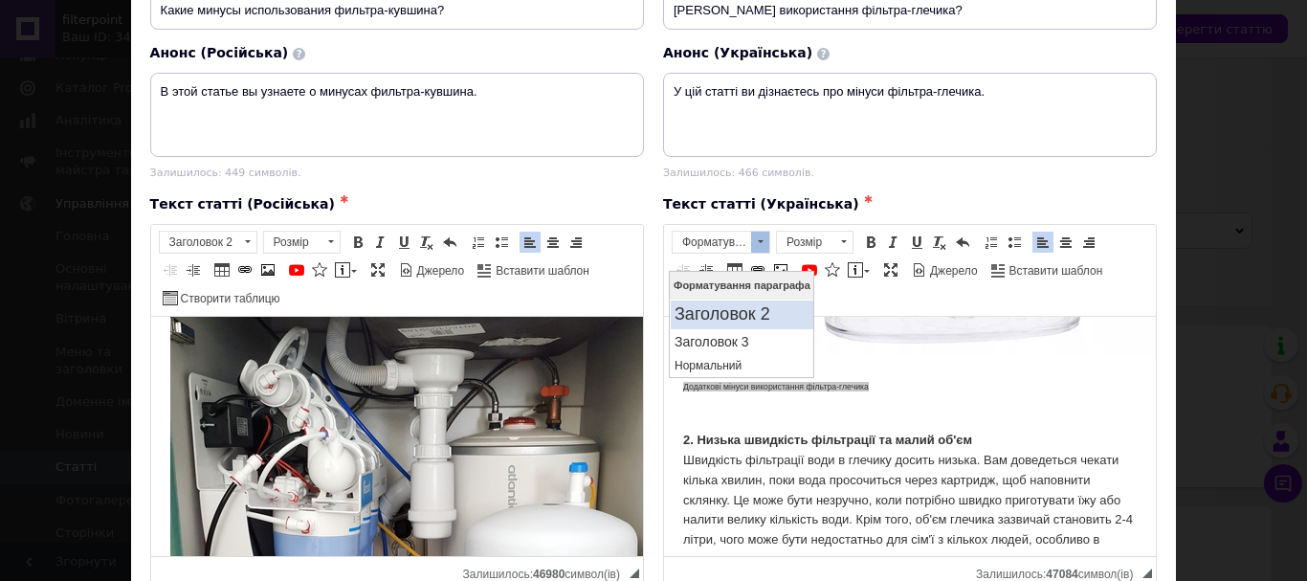
click at [748, 316] on h2 "Заголовок 2" at bounding box center [741, 314] width 135 height 21
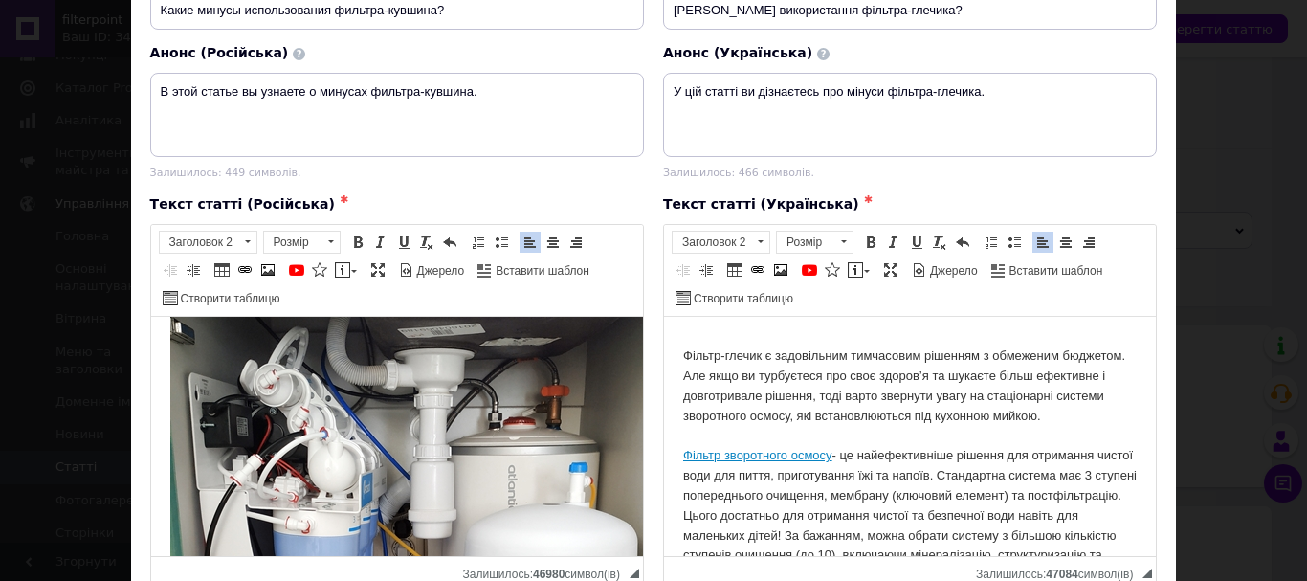
scroll to position [1913, 0]
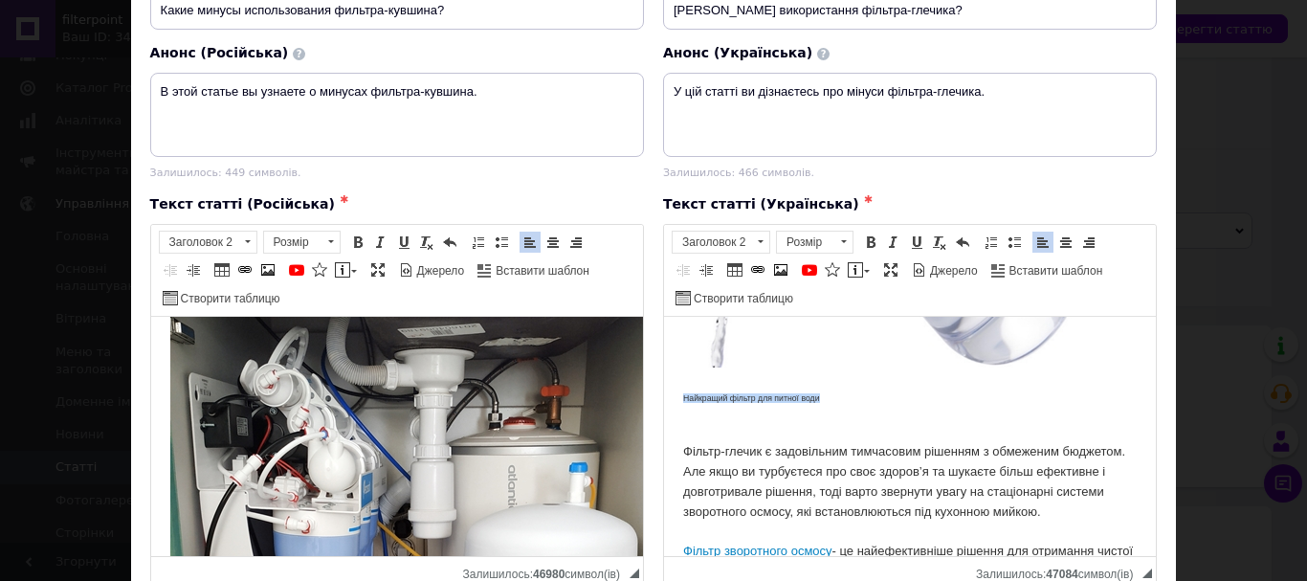
drag, startPoint x: 840, startPoint y: 413, endPoint x: 673, endPoint y: 410, distance: 166.5
click at [754, 253] on span at bounding box center [760, 241] width 18 height 21
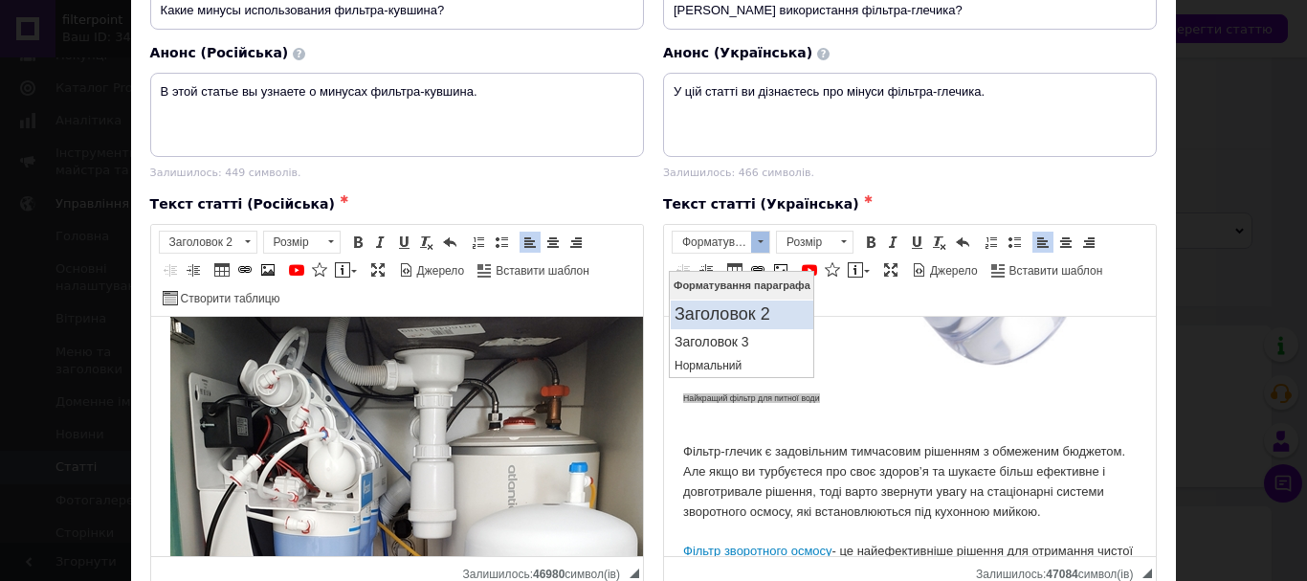
click at [764, 310] on h2 "Заголовок 2" at bounding box center [741, 314] width 135 height 21
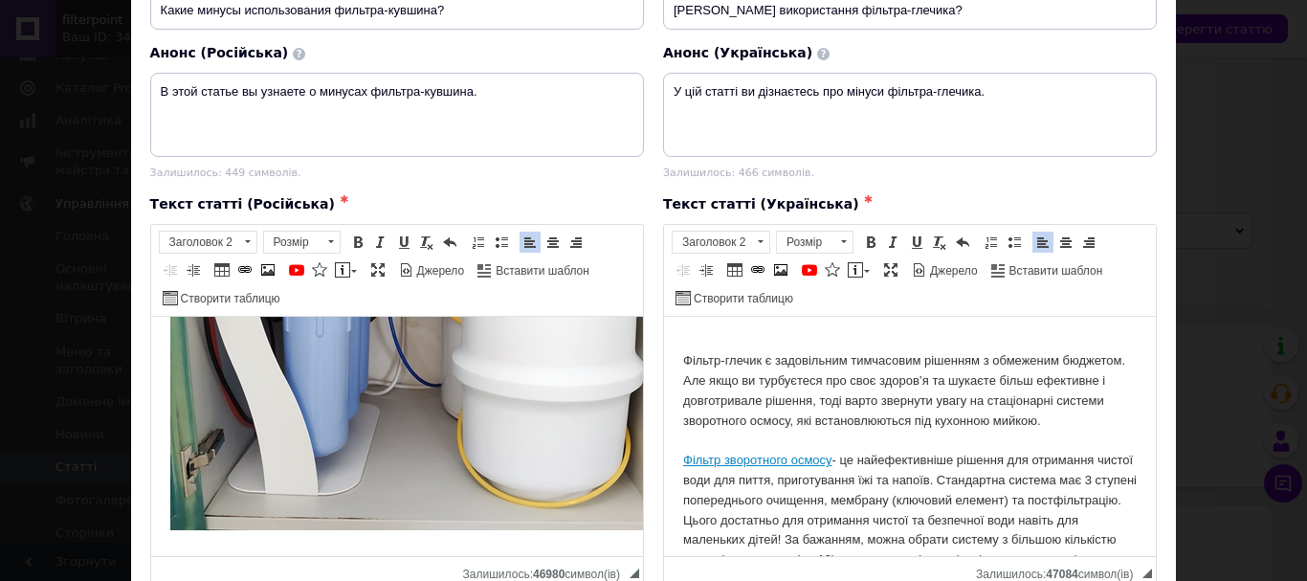
scroll to position [356, 0]
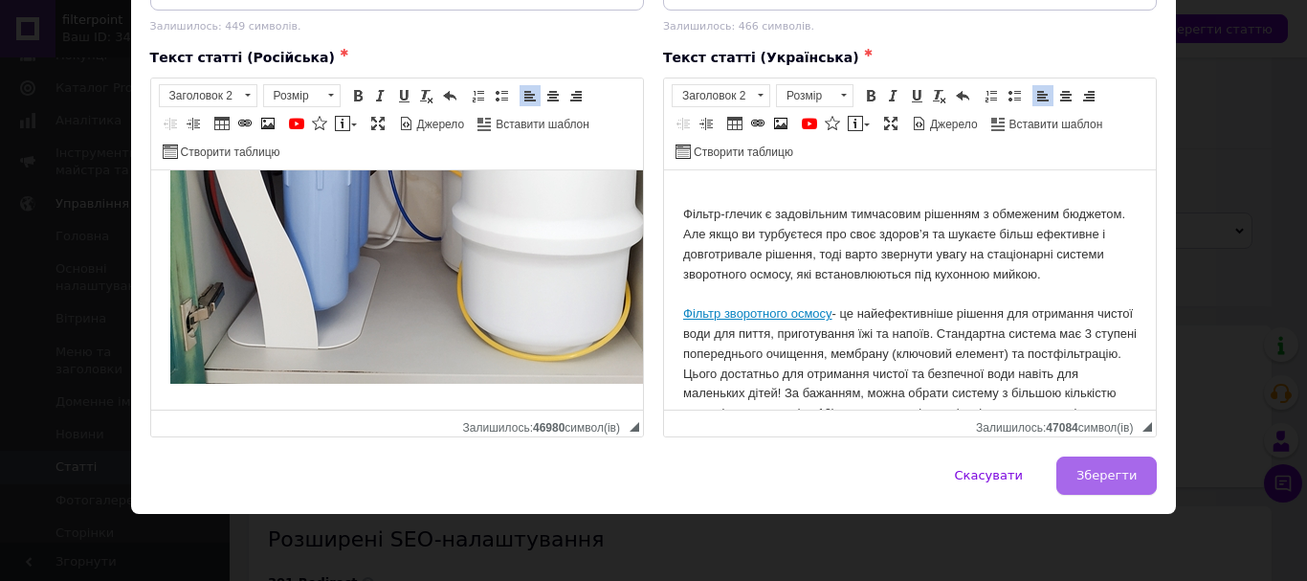
click at [1083, 468] on span "Зберегти" at bounding box center [1106, 475] width 60 height 14
type input "Какие минусы использования фильтра-кувшина?"
type textarea "В этой статье вы узнаете о минусах фильтра-кувшина."
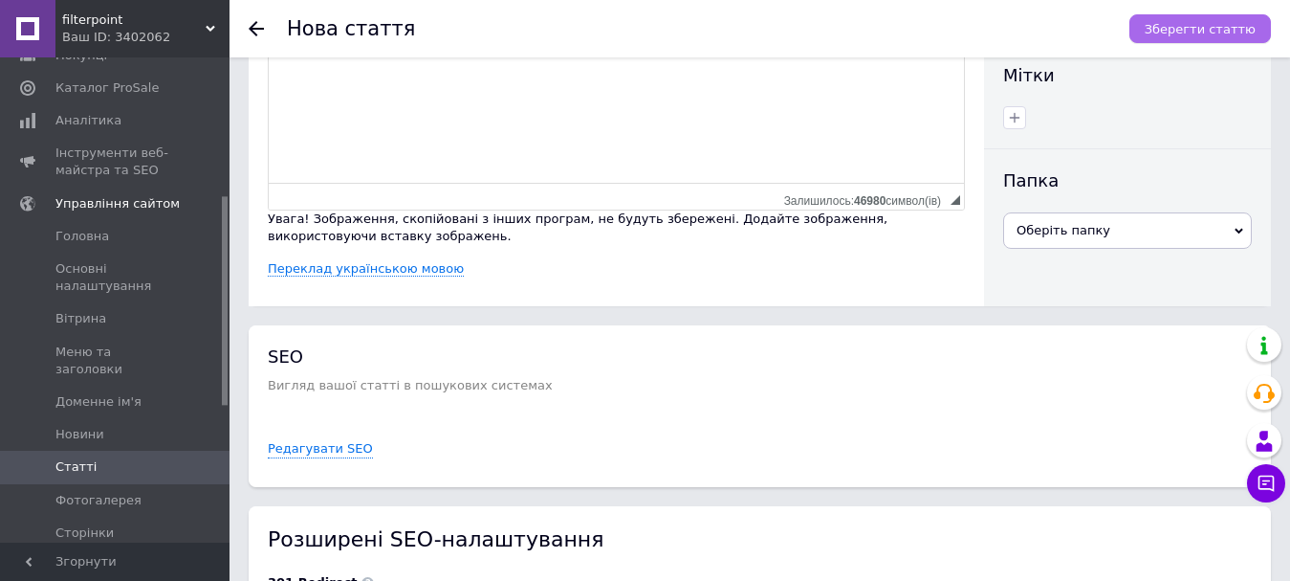
click at [1244, 36] on span "Зберегти статтю" at bounding box center [1200, 29] width 111 height 14
